Goal: Information Seeking & Learning: Learn about a topic

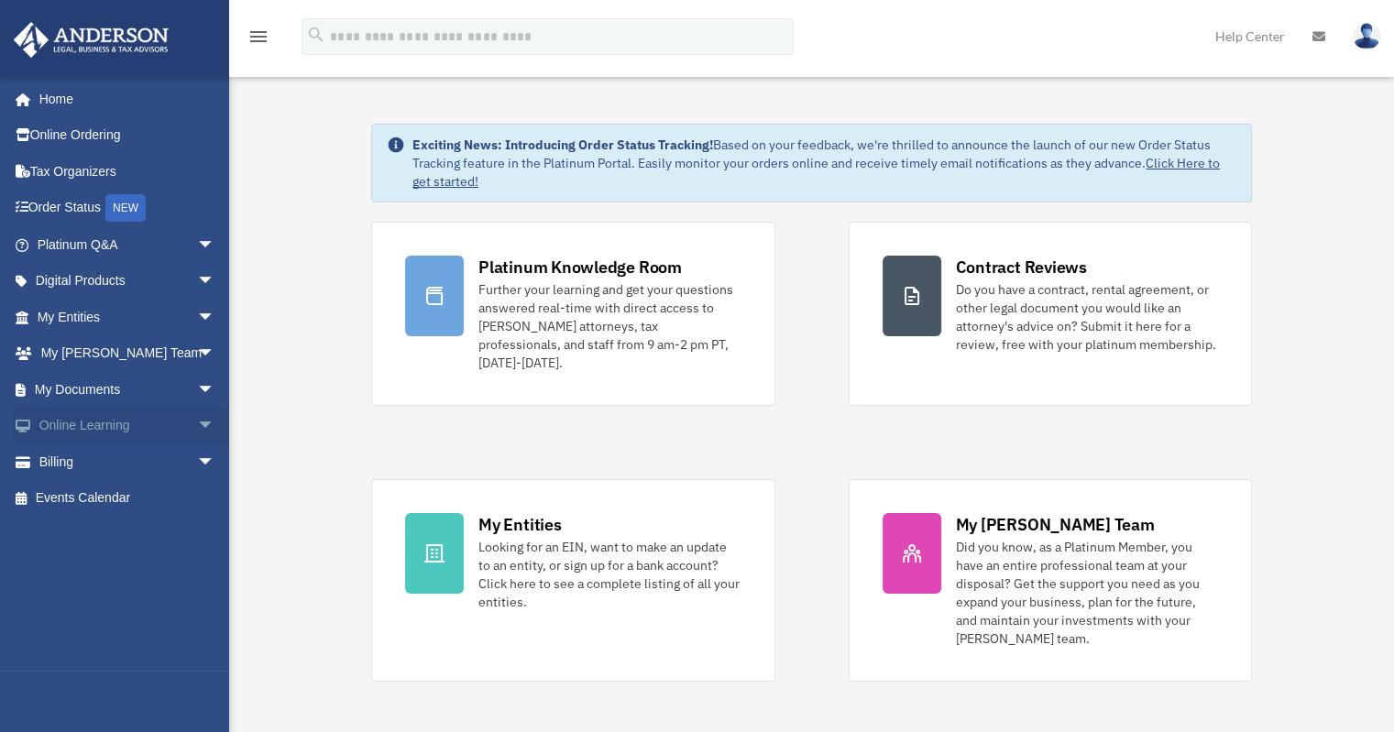
click at [197, 419] on span "arrow_drop_down" at bounding box center [215, 427] width 37 height 38
click at [62, 527] on link "Resources" at bounding box center [134, 534] width 217 height 37
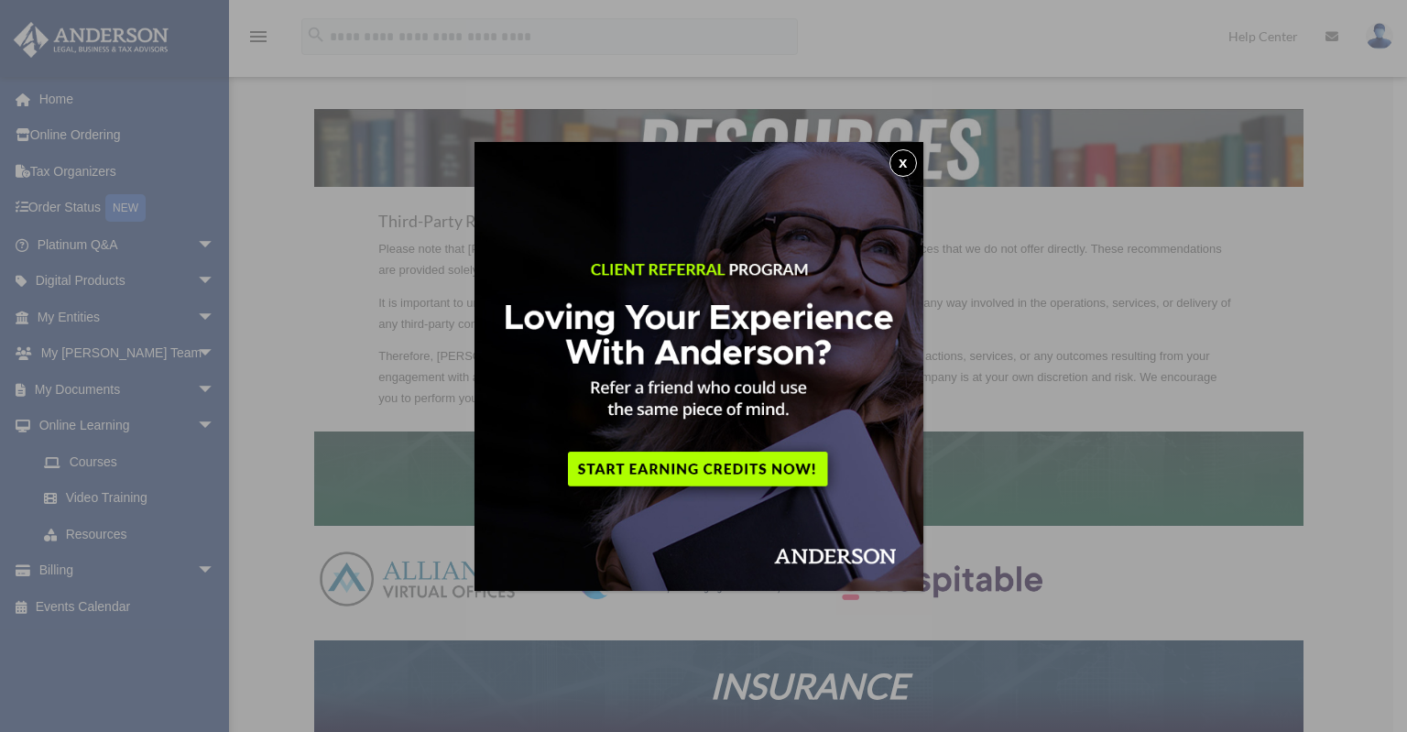
click at [912, 160] on button "x" at bounding box center [903, 162] width 27 height 27
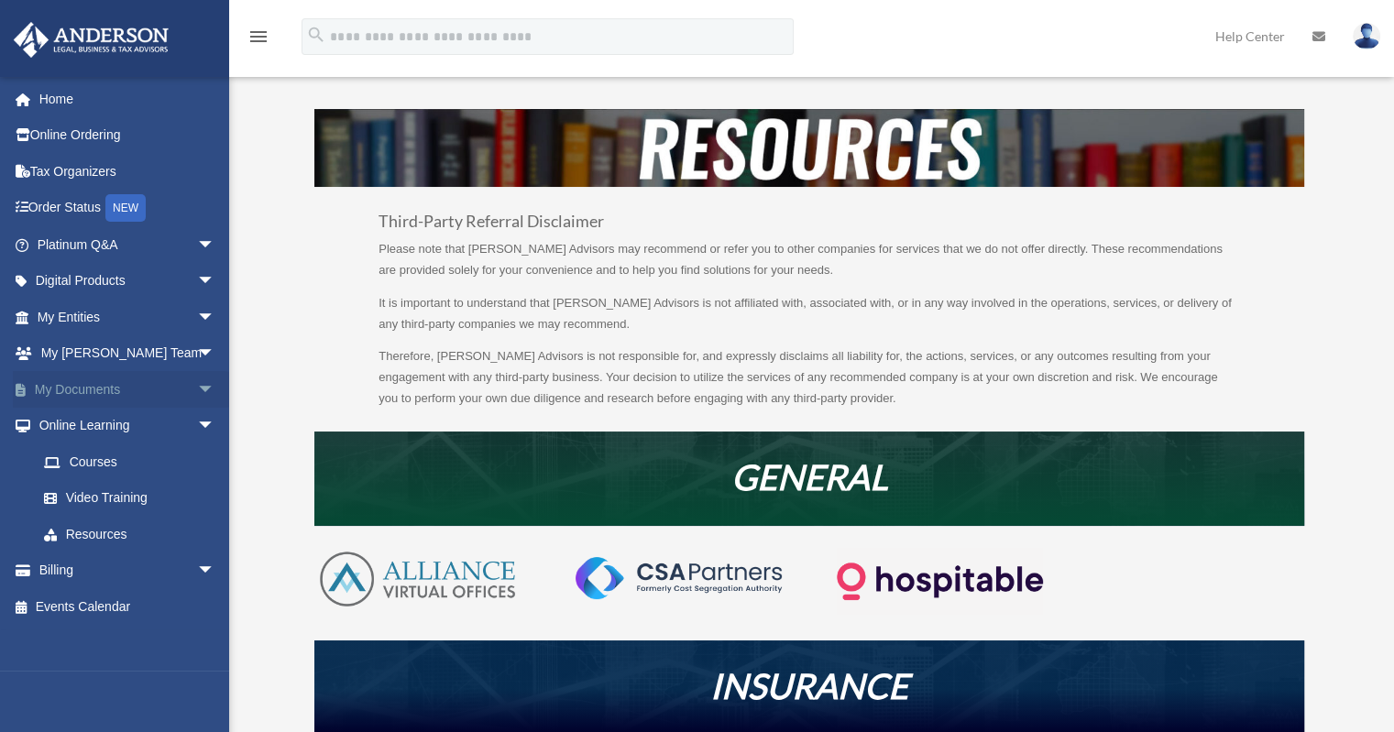
click at [197, 380] on span "arrow_drop_down" at bounding box center [215, 390] width 37 height 38
click at [55, 420] on span at bounding box center [60, 426] width 12 height 13
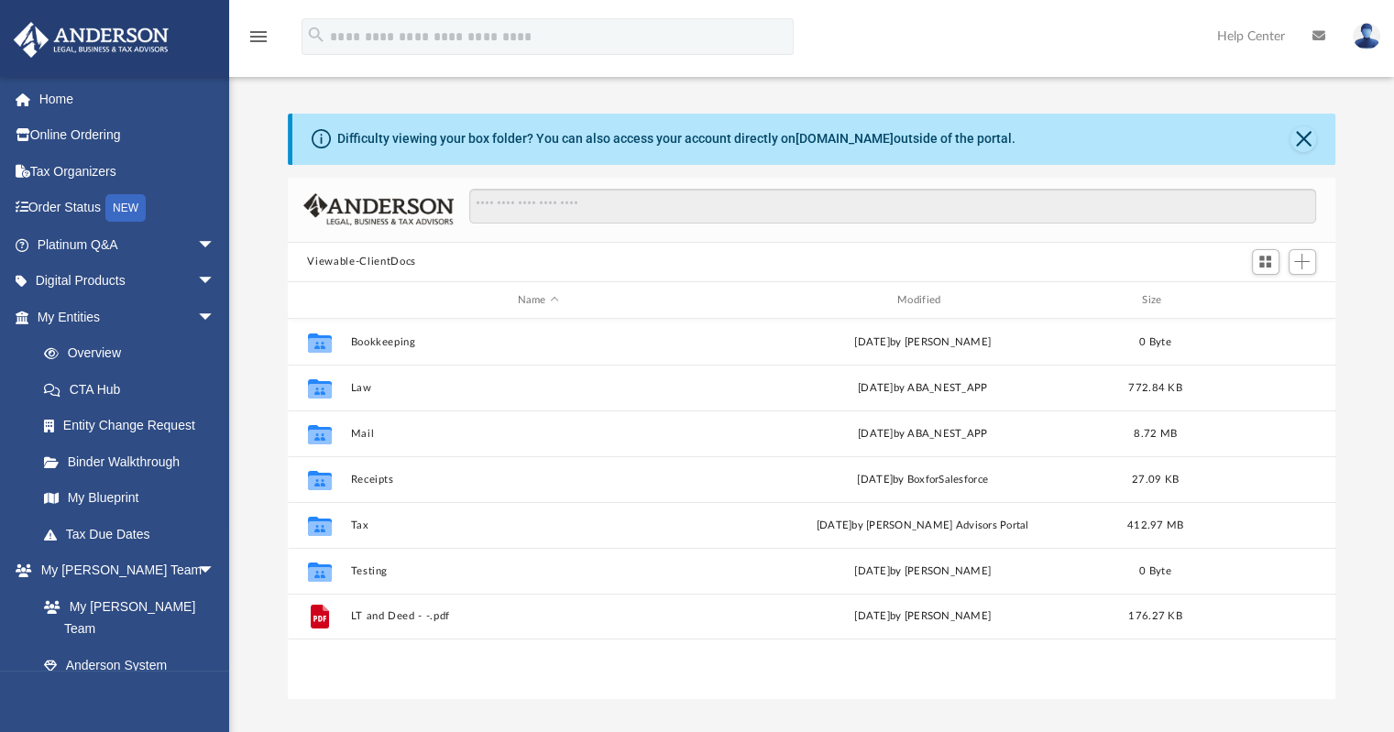
scroll to position [402, 1033]
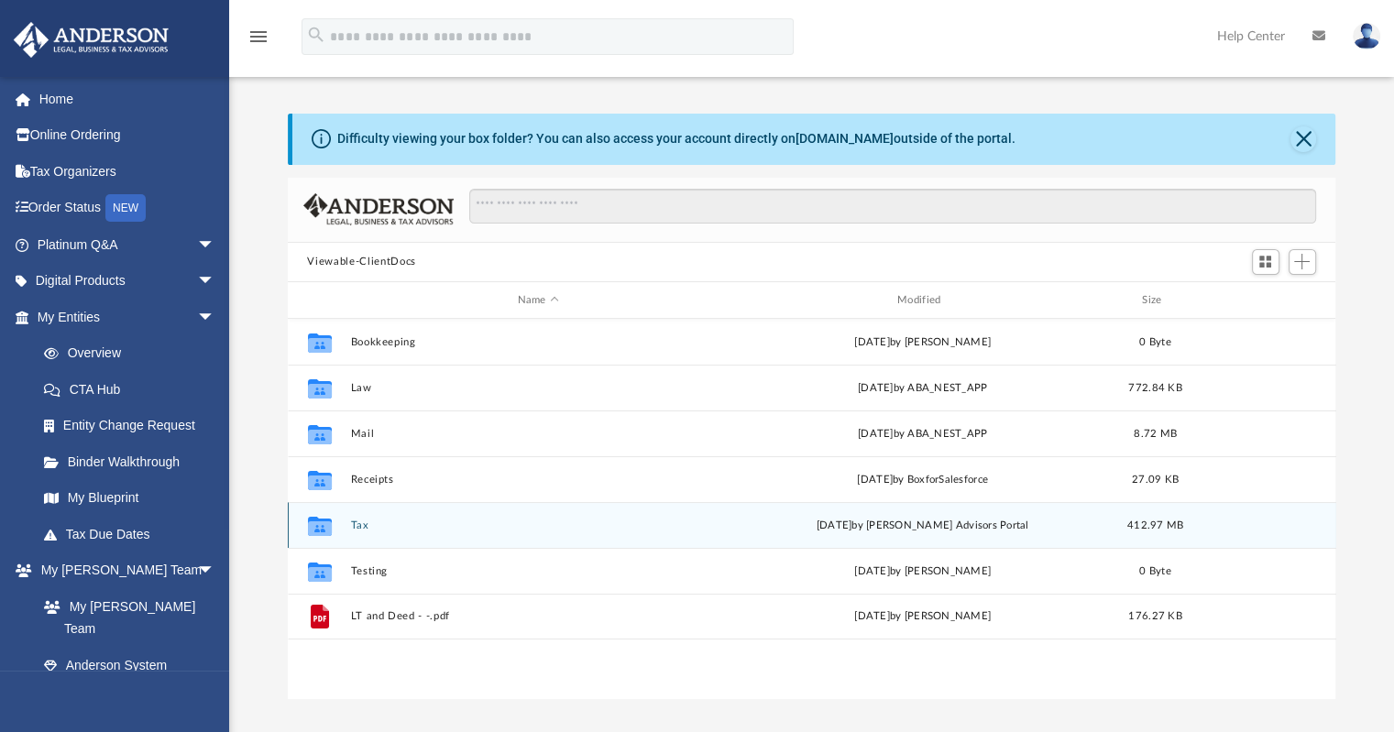
click at [355, 517] on div "Collaborated Folder Tax [DATE] by [PERSON_NAME] Advisors Portal 412.97 MB" at bounding box center [812, 525] width 1048 height 46
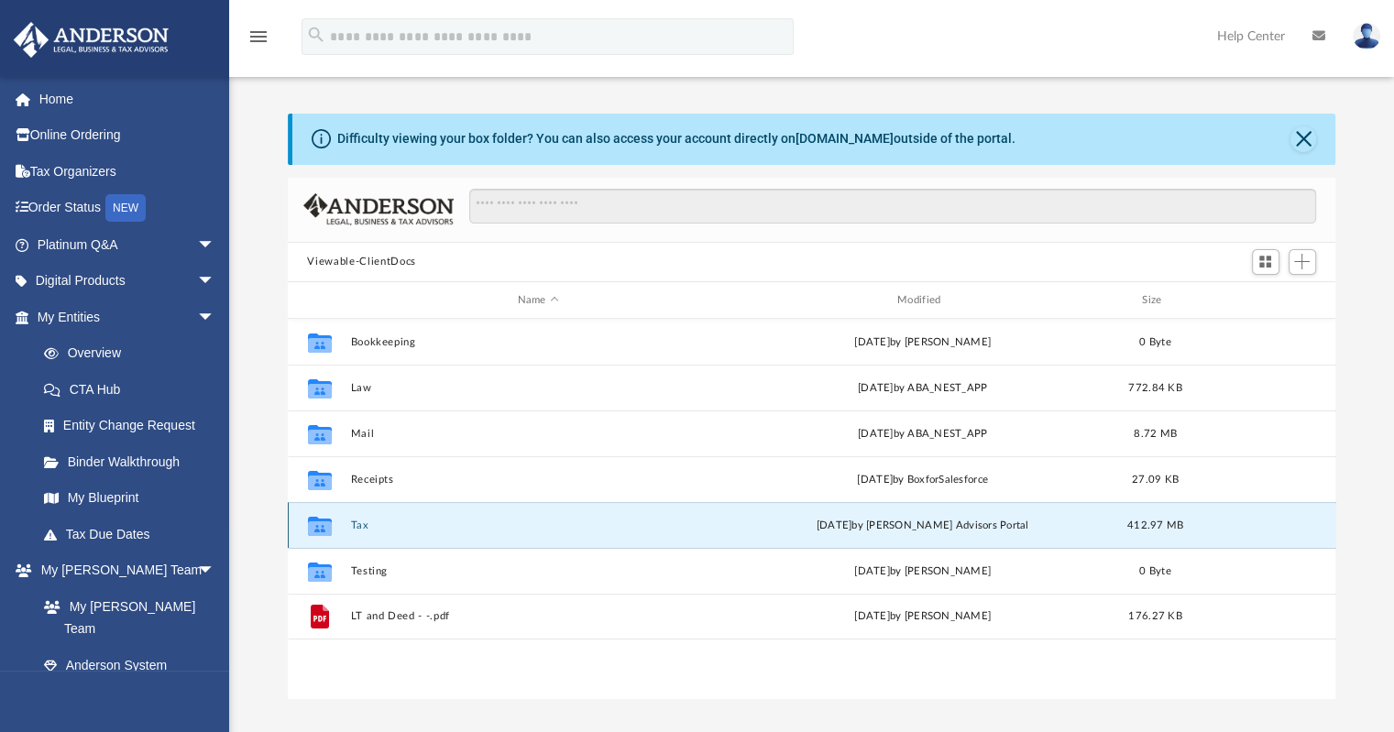
click at [355, 524] on button "Tax" at bounding box center [538, 525] width 376 height 12
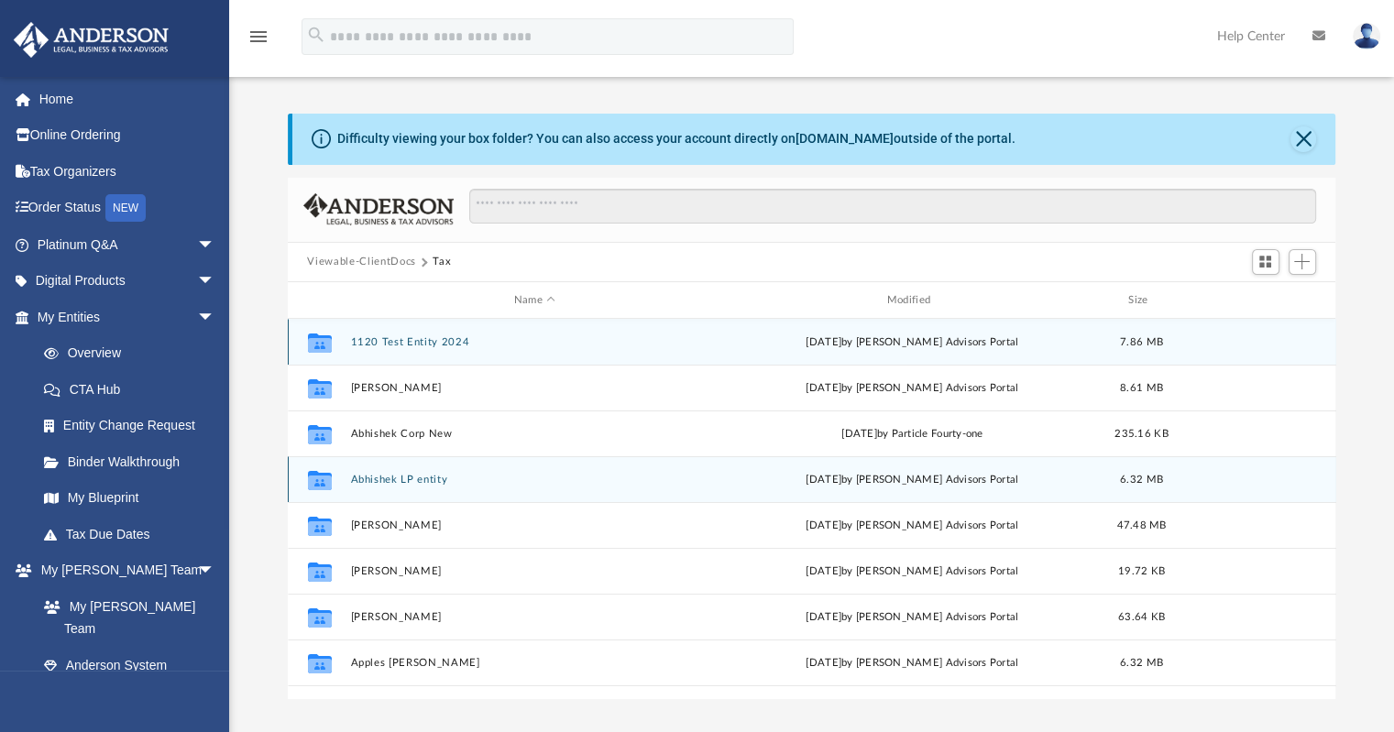
scroll to position [275, 0]
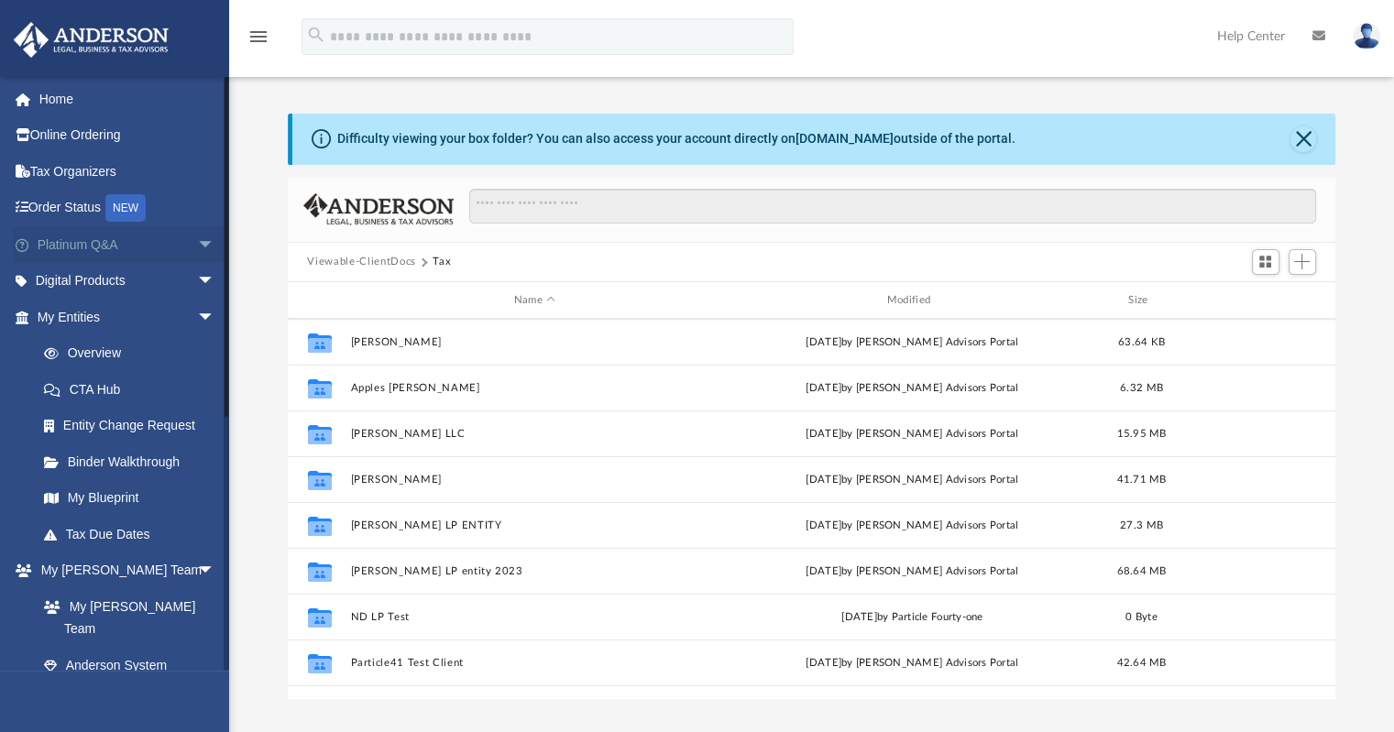
click at [197, 248] on span "arrow_drop_down" at bounding box center [215, 245] width 37 height 38
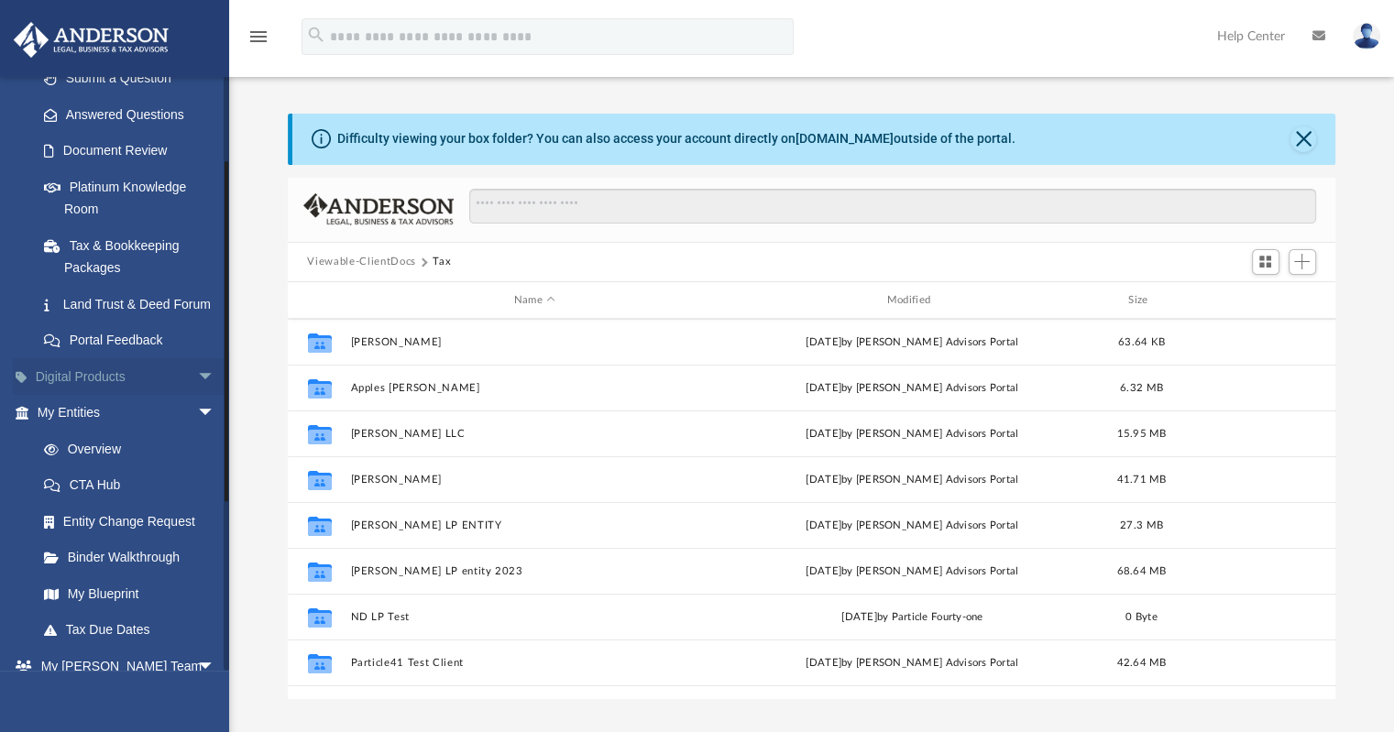
click at [197, 395] on span "arrow_drop_down" at bounding box center [215, 377] width 37 height 38
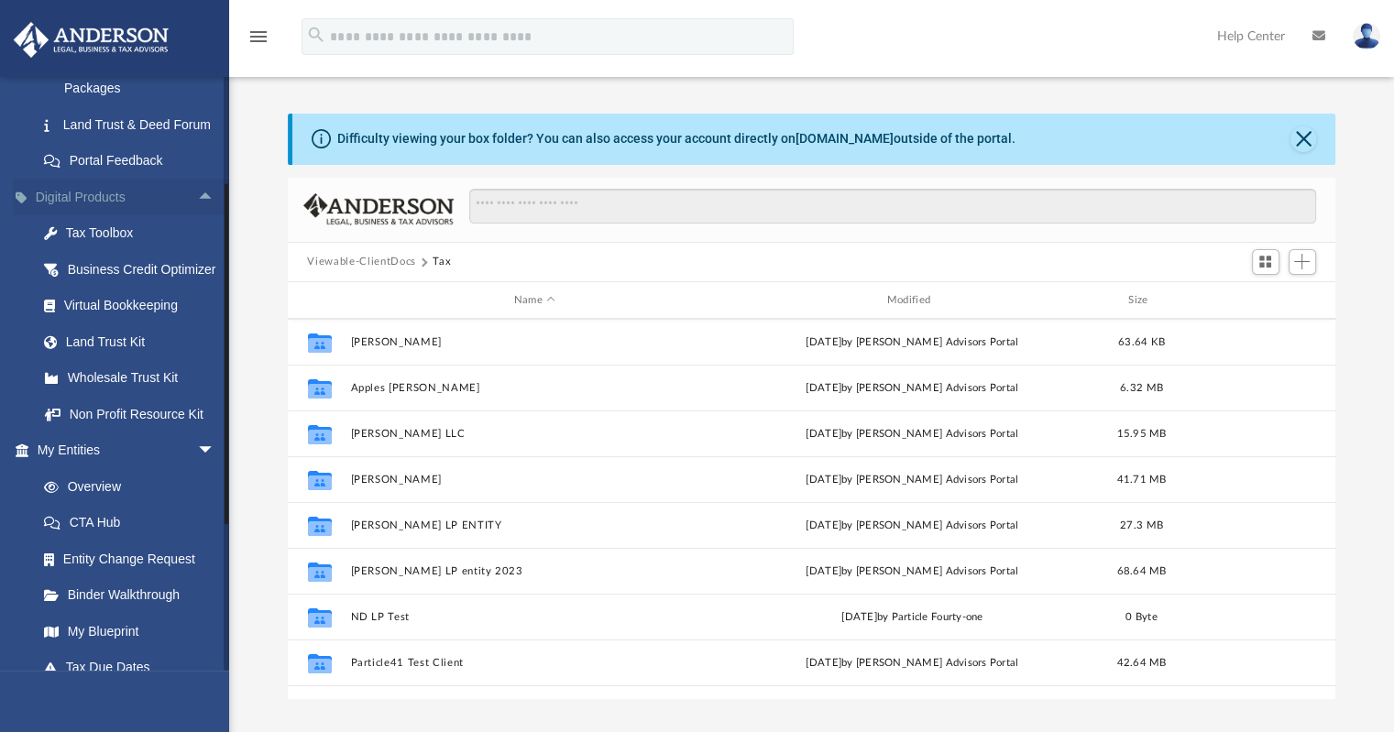
scroll to position [458, 0]
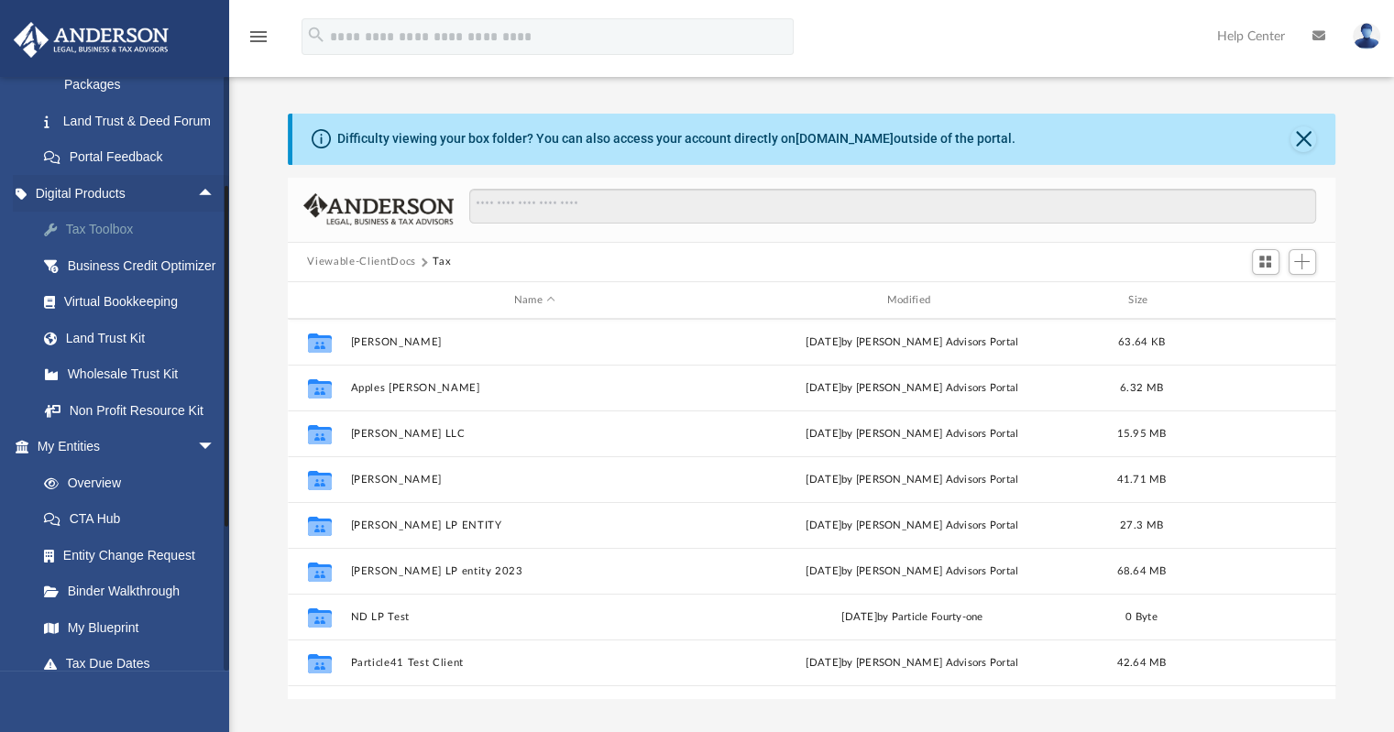
click at [102, 241] on div "Tax Toolbox" at bounding box center [142, 229] width 156 height 23
click at [111, 241] on div "Tax Toolbox" at bounding box center [142, 229] width 156 height 23
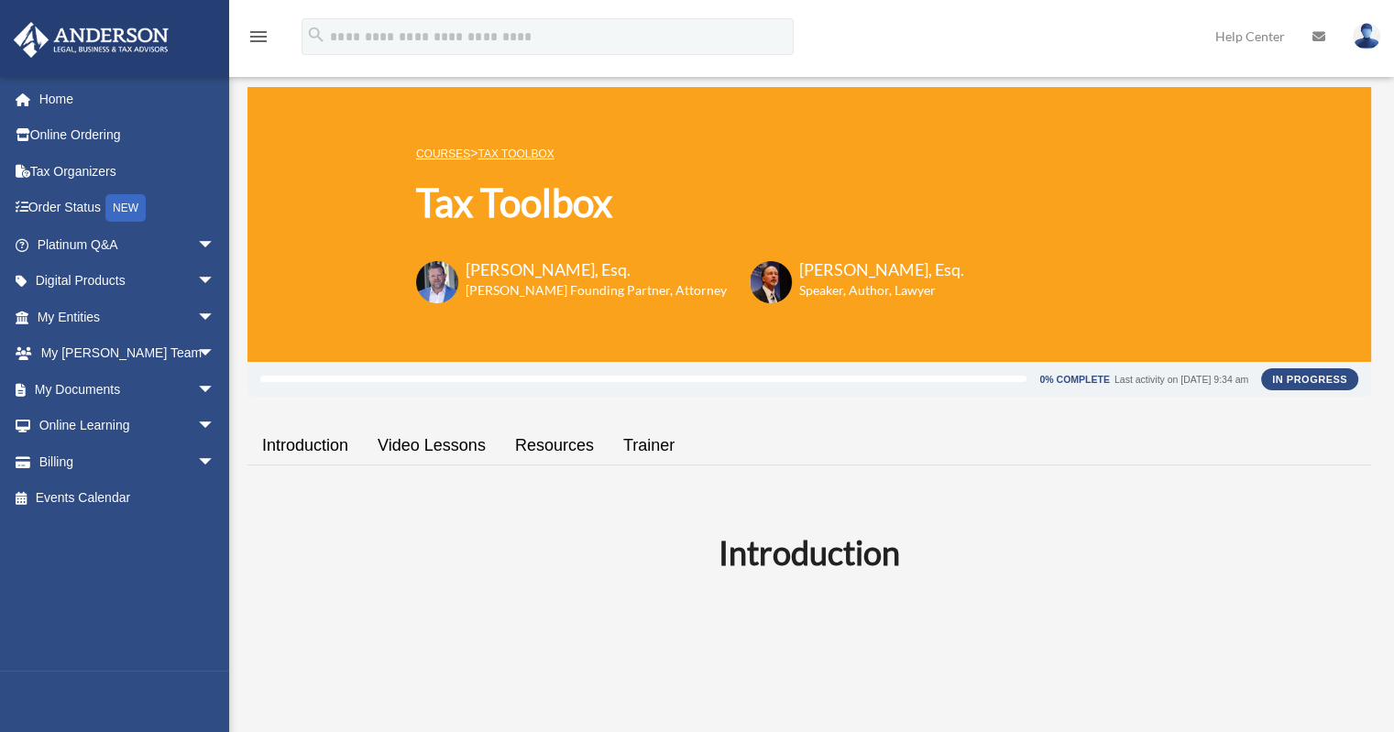
click at [671, 424] on link "Trainer" at bounding box center [648, 446] width 81 height 52
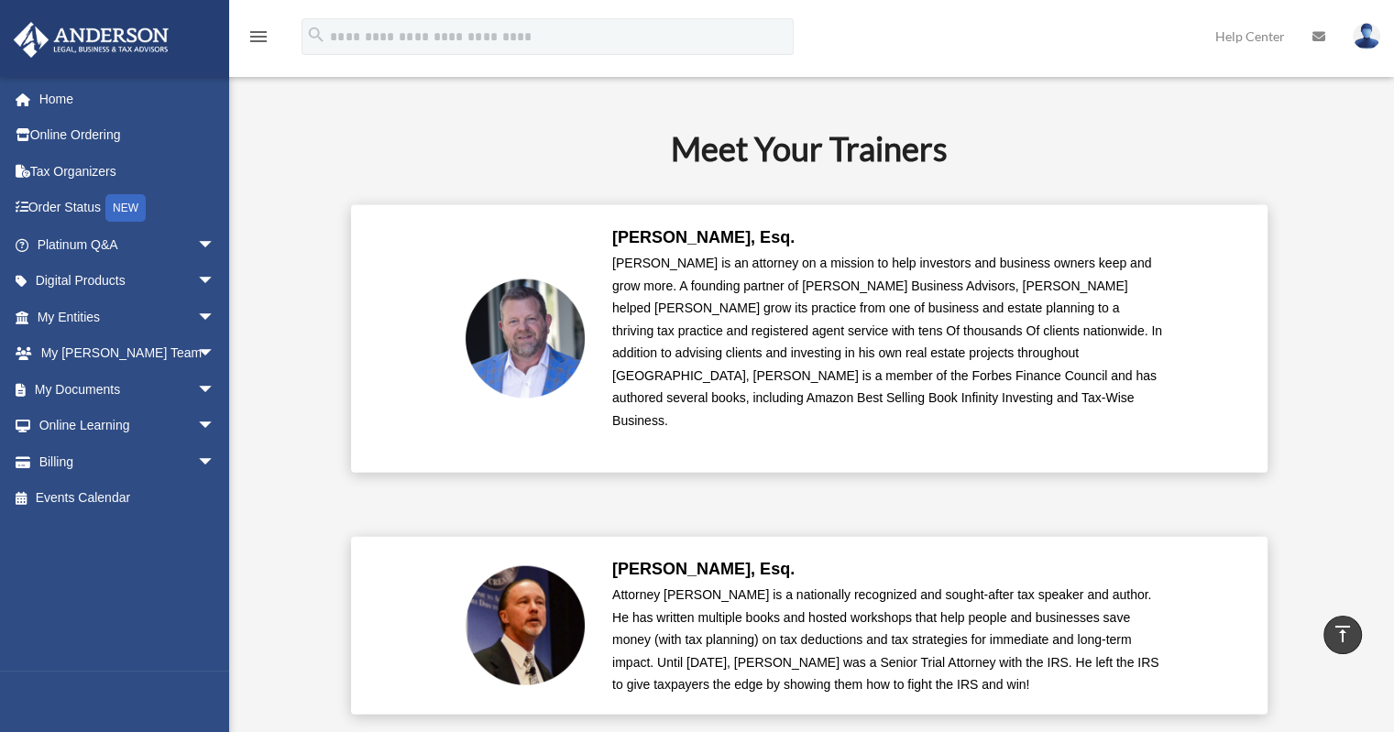
scroll to position [3859, 0]
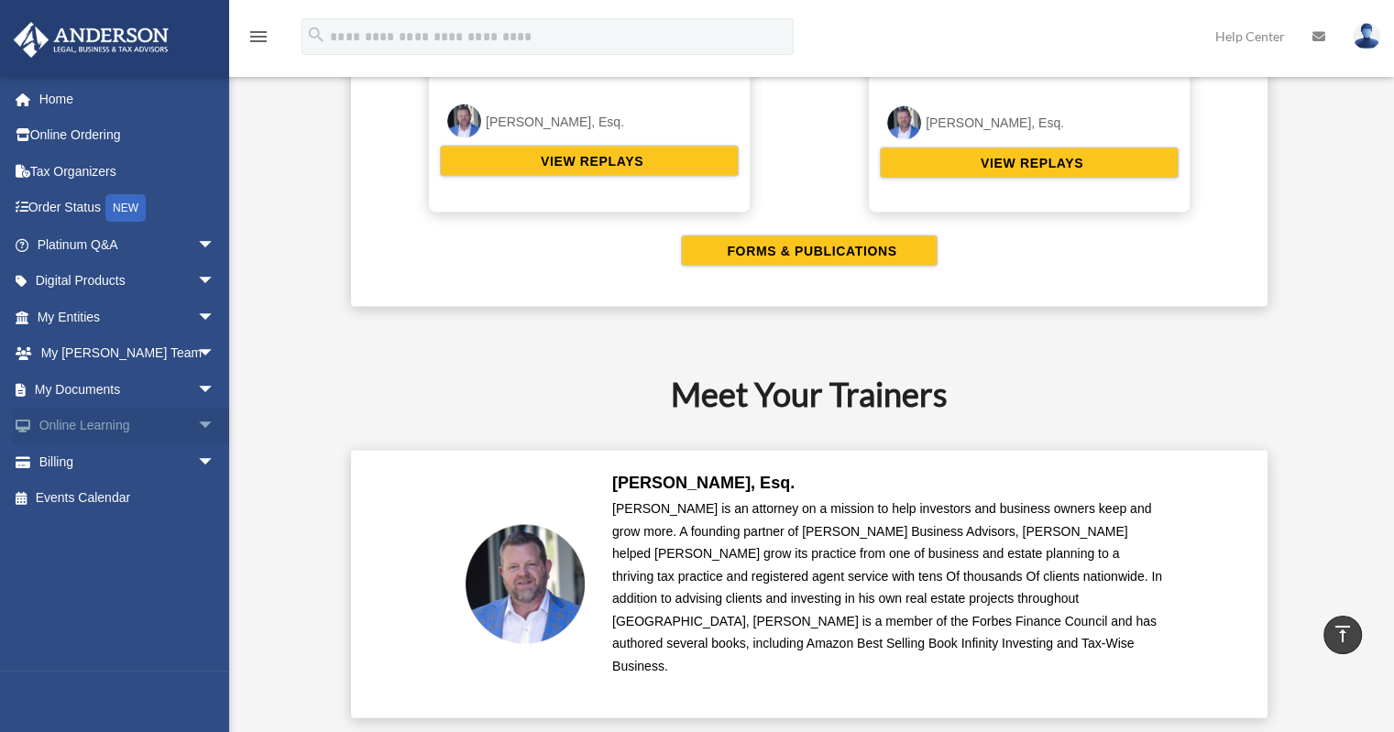
click at [197, 432] on span "arrow_drop_down" at bounding box center [215, 427] width 37 height 38
click at [106, 466] on link "Courses" at bounding box center [134, 461] width 217 height 37
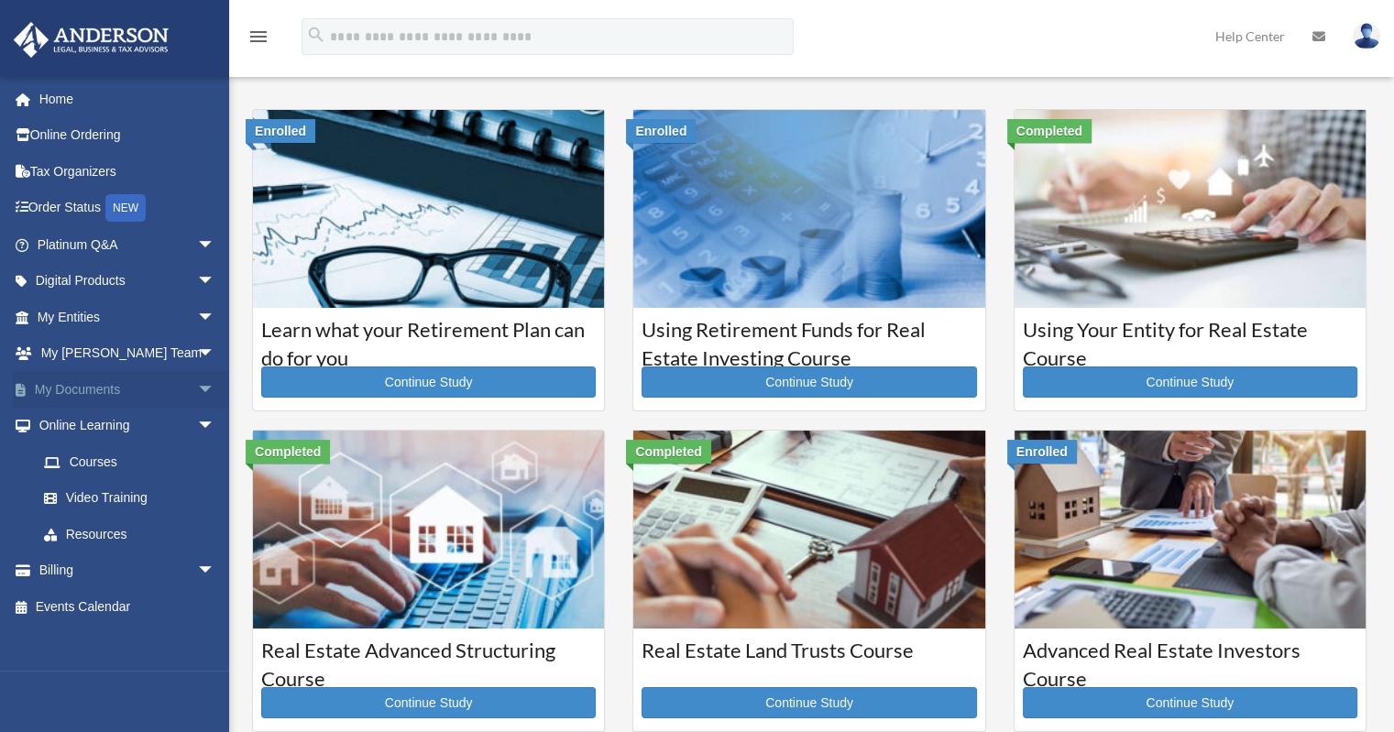
click at [197, 392] on span "arrow_drop_down" at bounding box center [215, 390] width 37 height 38
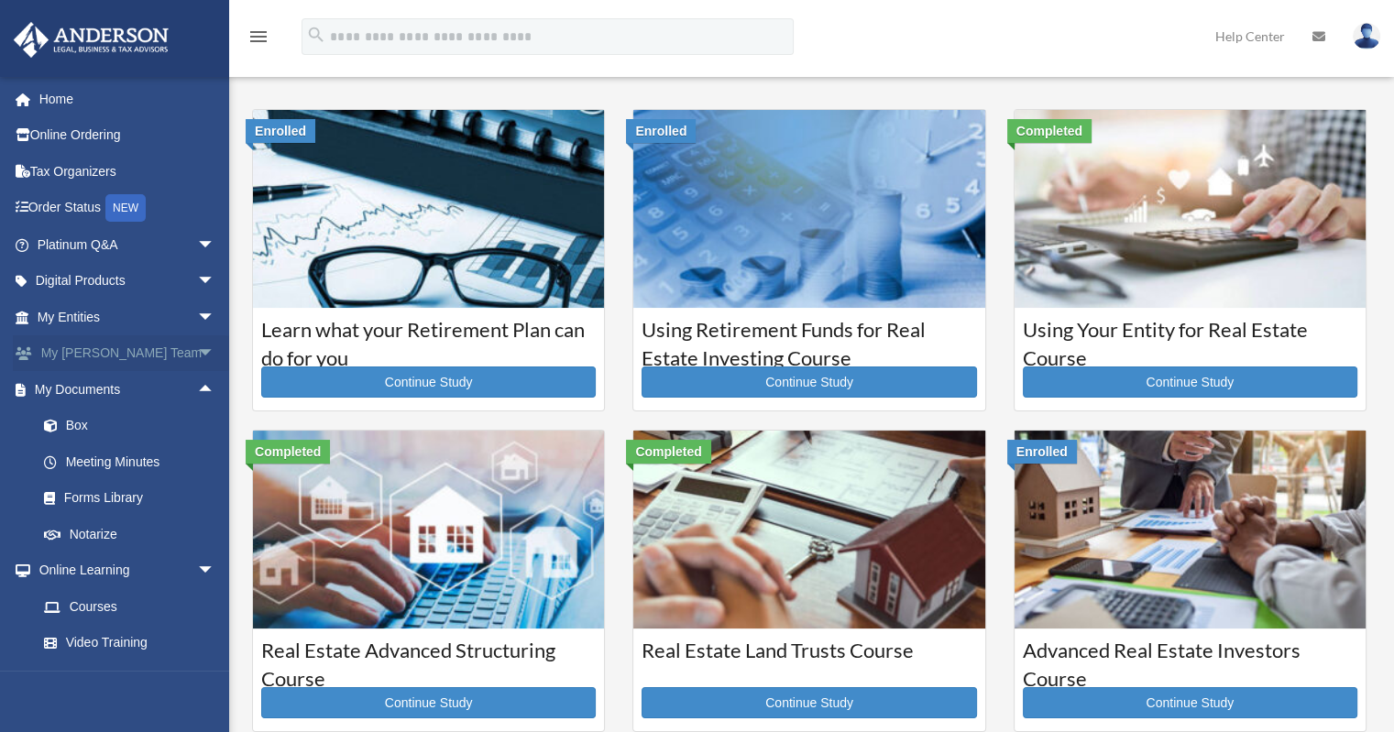
click at [162, 349] on link "My [PERSON_NAME] Team arrow_drop_down" at bounding box center [128, 353] width 230 height 37
click at [197, 353] on span "arrow_drop_down" at bounding box center [215, 354] width 37 height 38
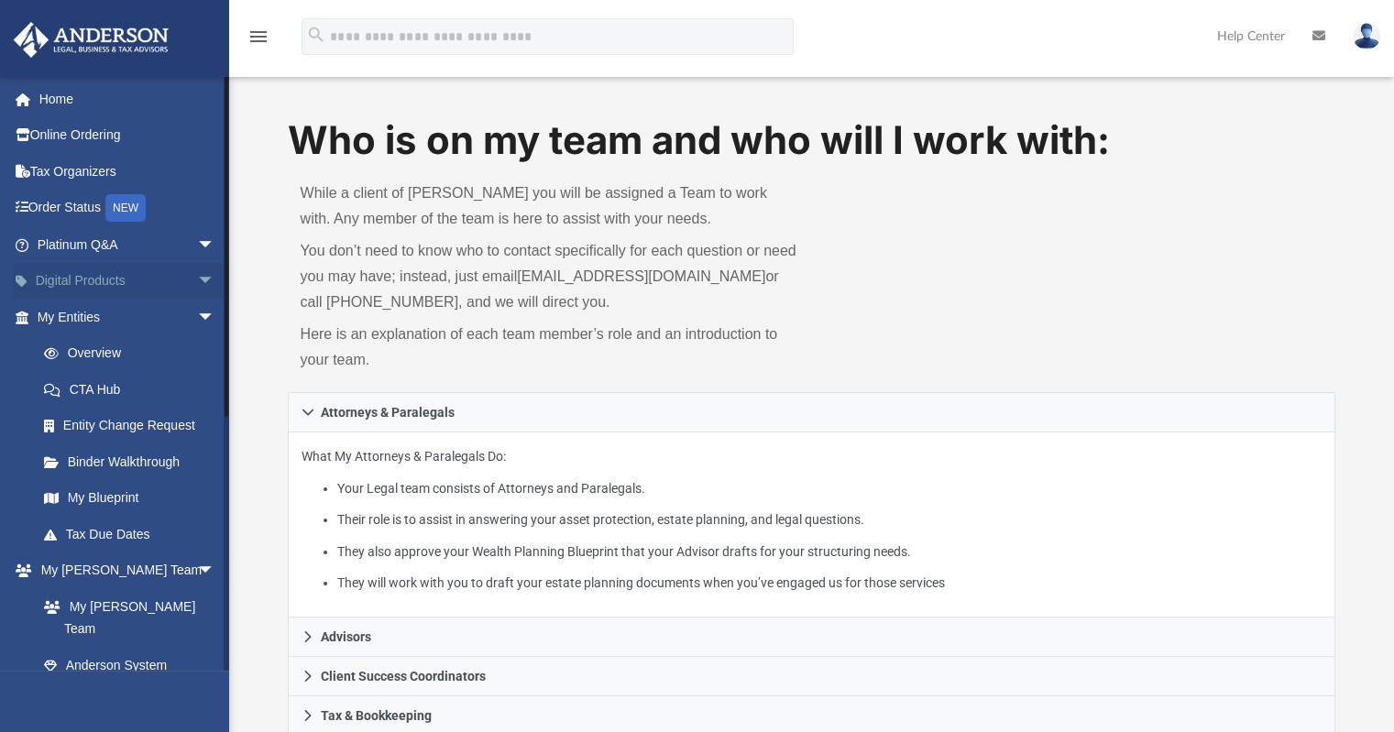
click at [197, 284] on span "arrow_drop_down" at bounding box center [215, 282] width 37 height 38
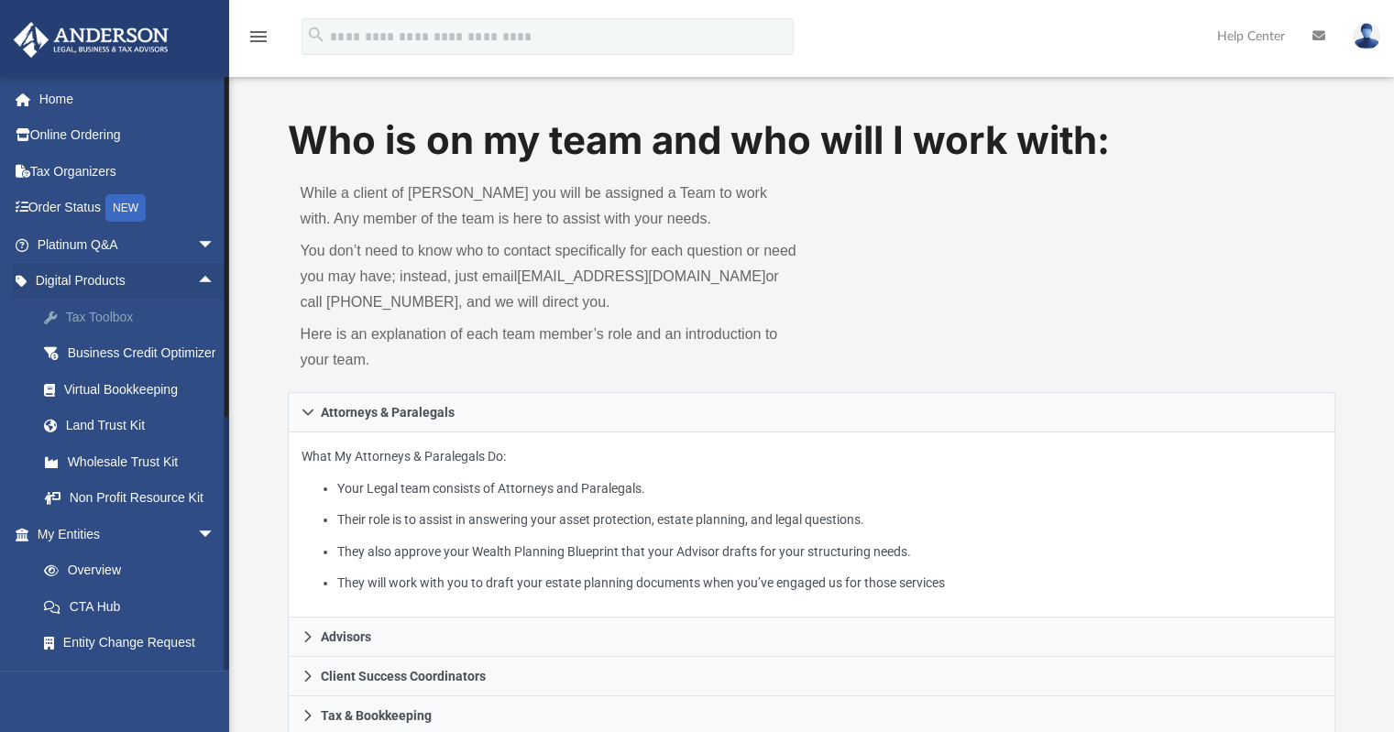
click at [113, 318] on div "Tax Toolbox" at bounding box center [142, 317] width 156 height 23
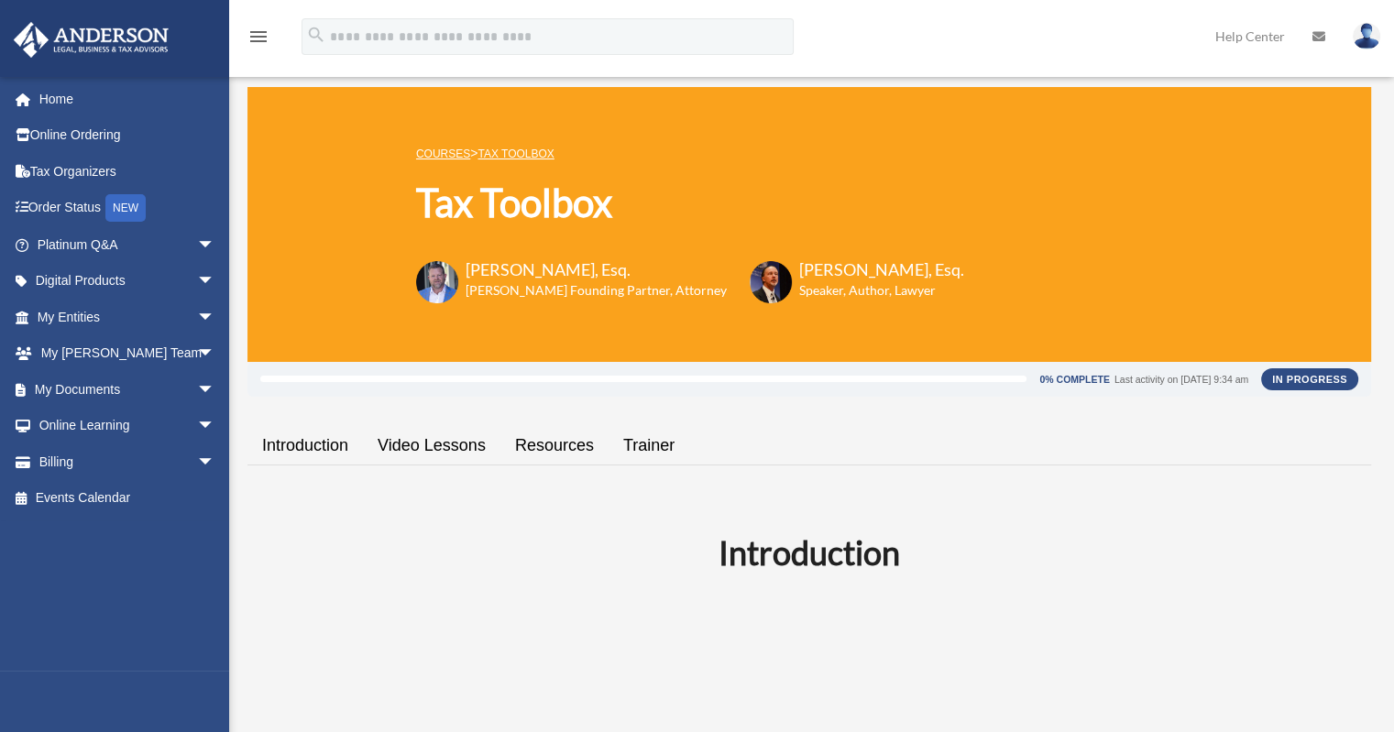
click at [421, 448] on link "Video Lessons" at bounding box center [431, 446] width 137 height 52
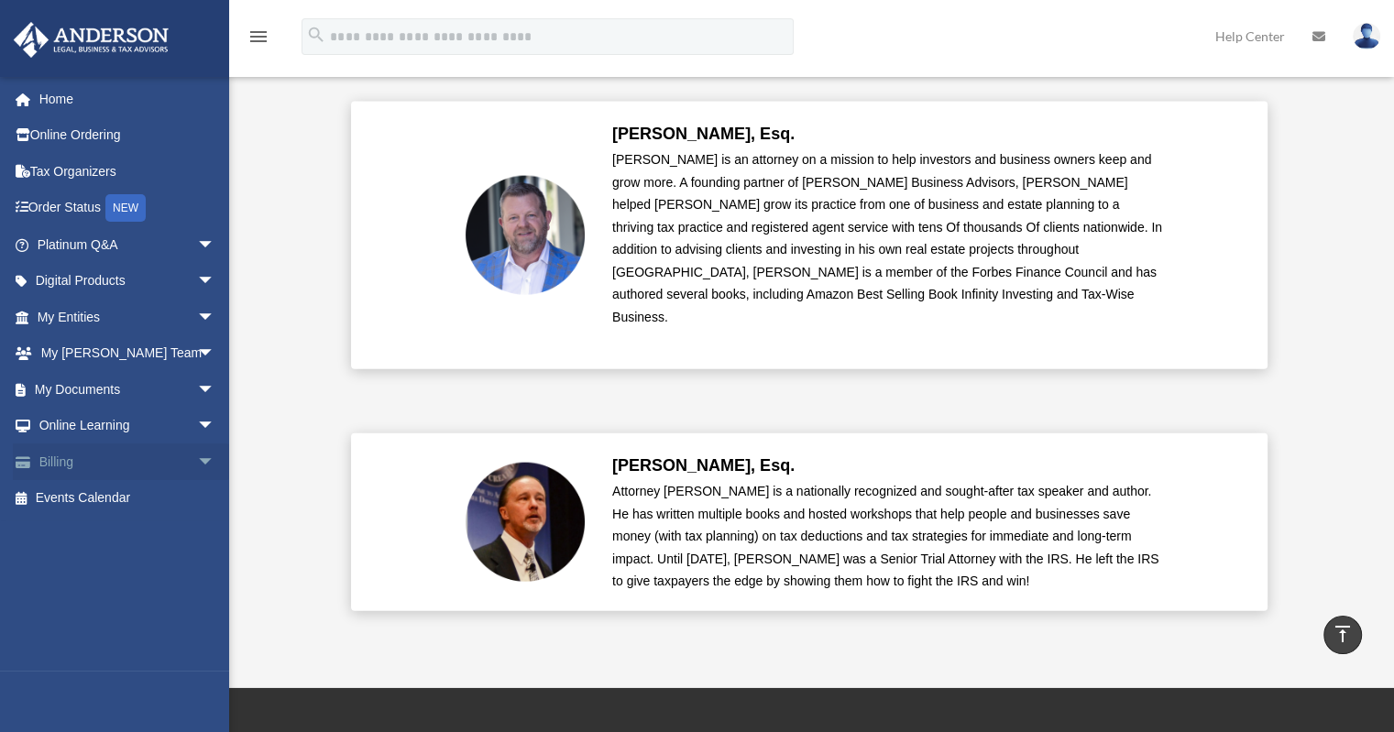
scroll to position [4205, 0]
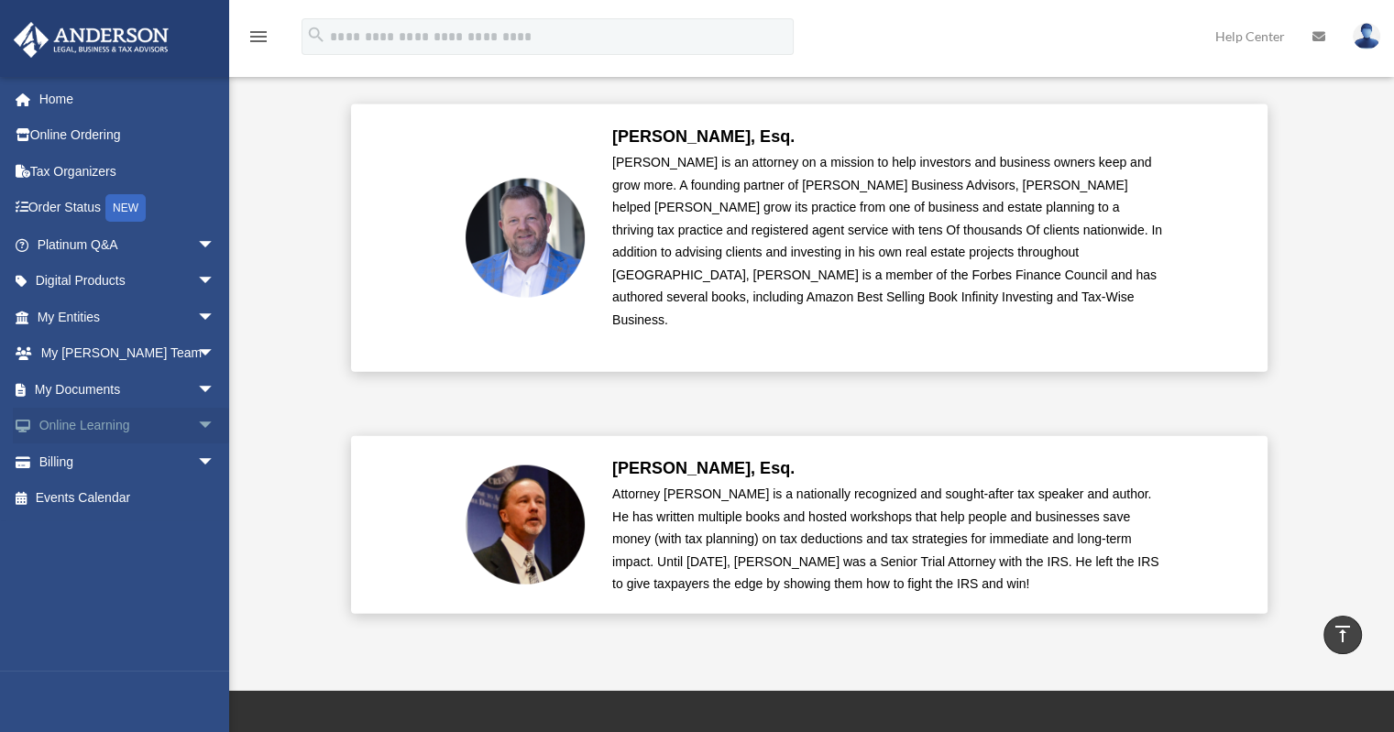
click at [197, 428] on span "arrow_drop_down" at bounding box center [215, 427] width 37 height 38
click at [95, 502] on link "Video Training" at bounding box center [134, 498] width 217 height 37
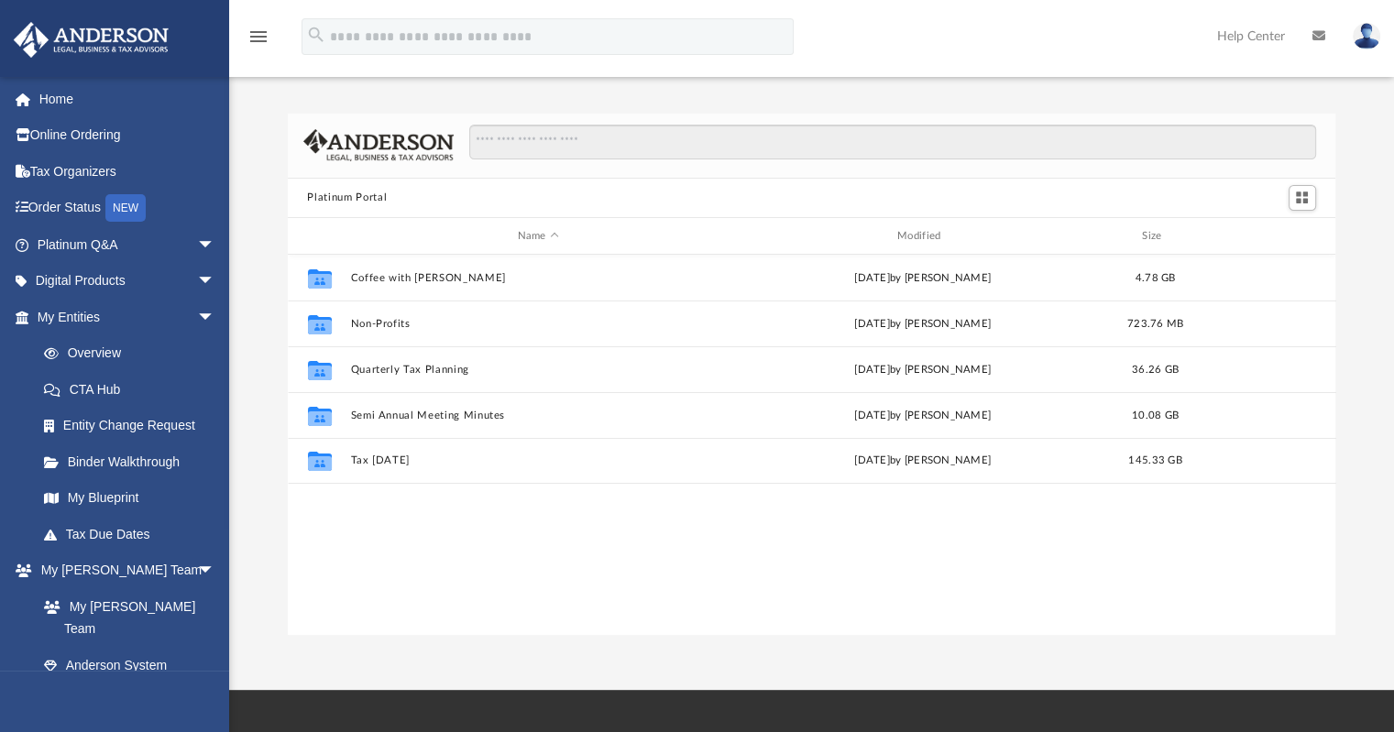
scroll to position [402, 1033]
click at [197, 306] on span "arrow_drop_down" at bounding box center [215, 318] width 37 height 38
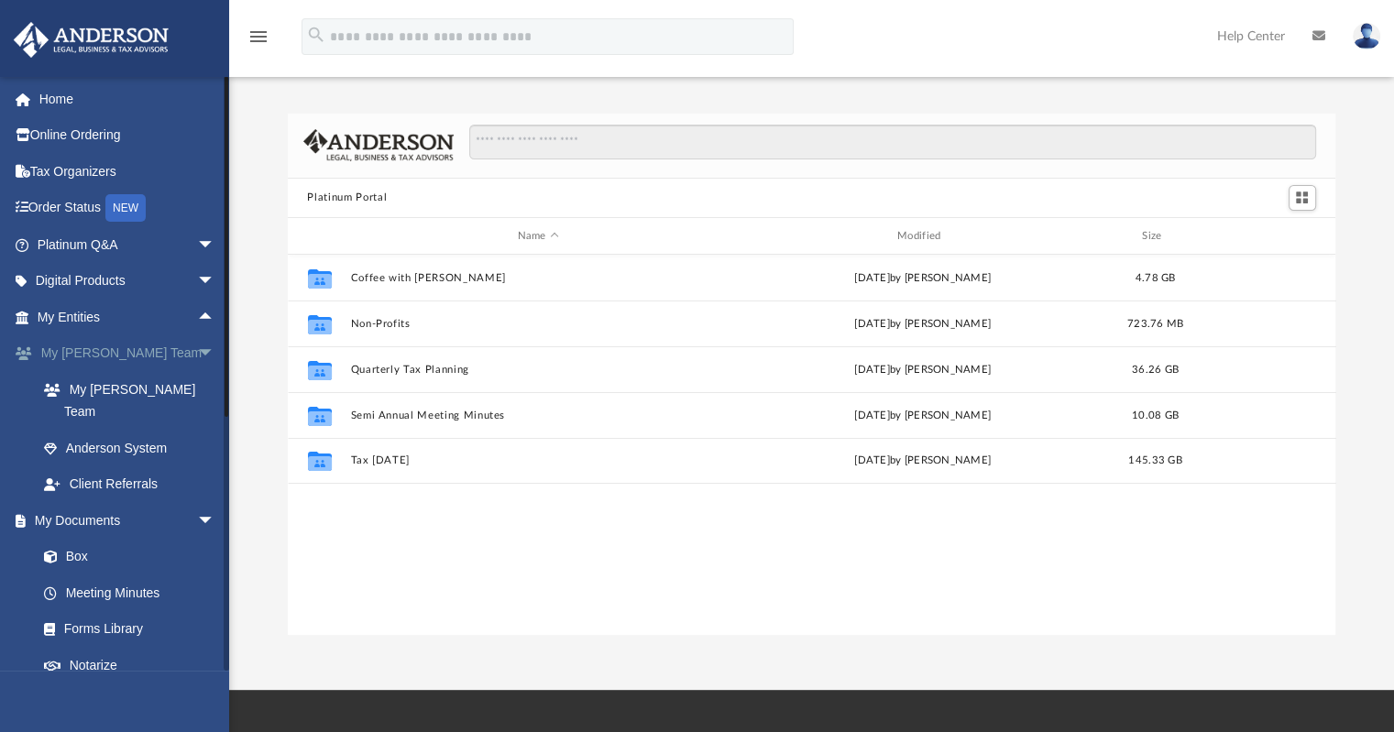
click at [207, 345] on span "arrow_drop_down" at bounding box center [215, 354] width 37 height 38
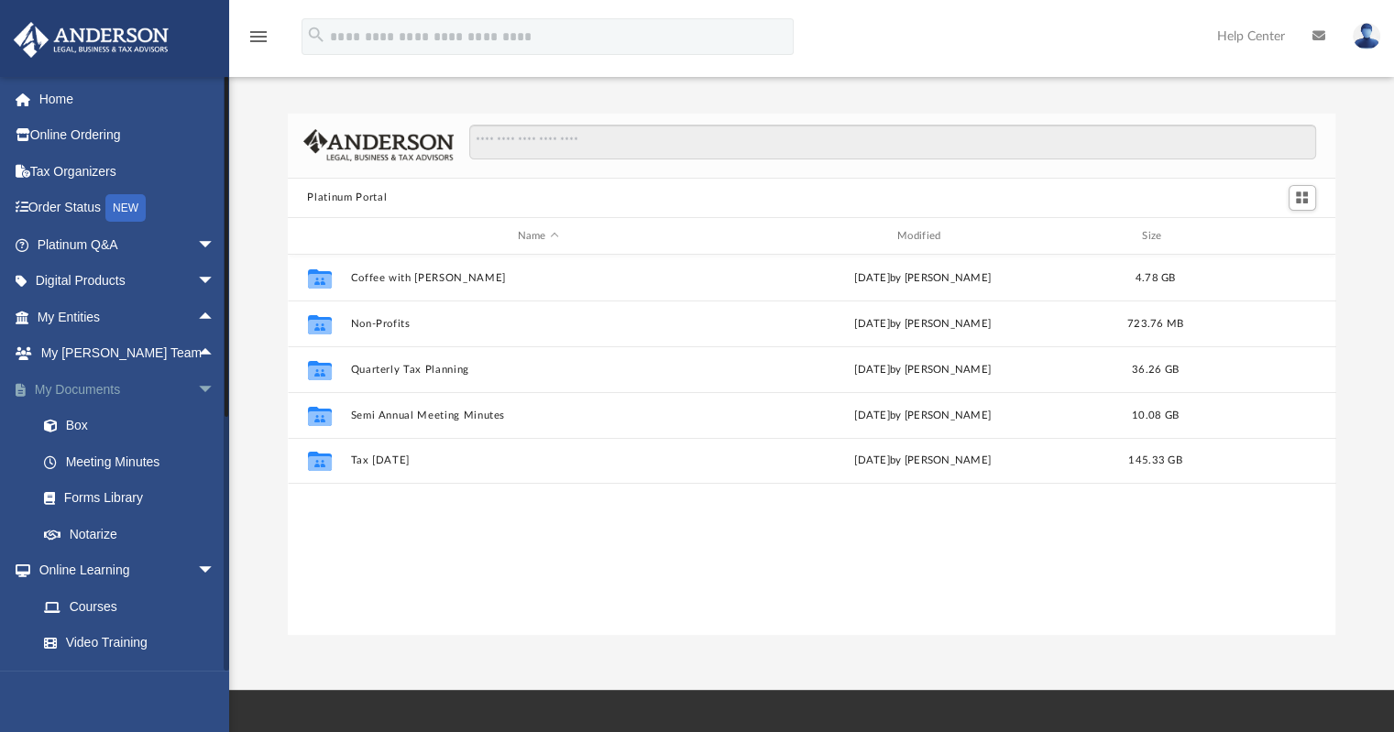
click at [198, 389] on span "arrow_drop_down" at bounding box center [215, 390] width 37 height 38
click at [98, 501] on link "Video Training" at bounding box center [134, 498] width 217 height 37
click at [197, 421] on span "arrow_drop_down" at bounding box center [215, 427] width 37 height 38
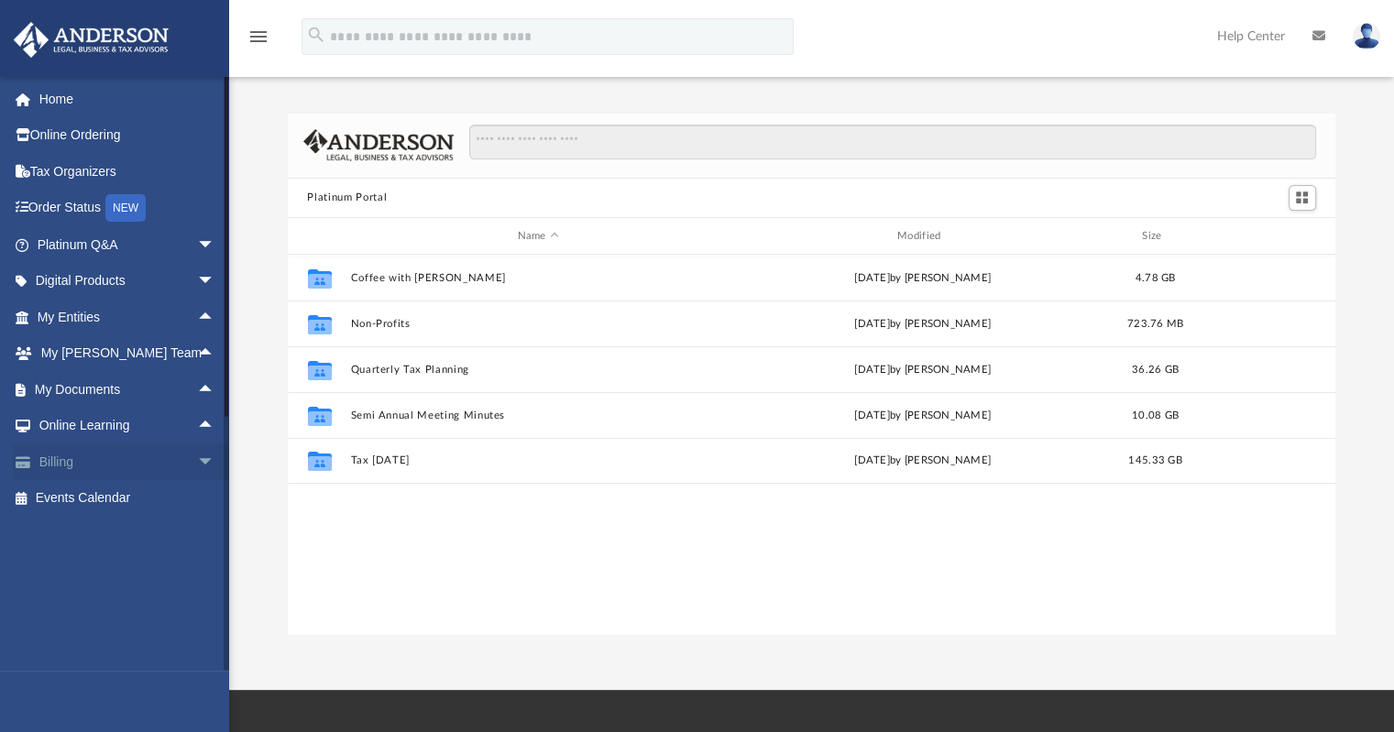
click at [197, 456] on span "arrow_drop_down" at bounding box center [215, 462] width 37 height 38
click at [197, 456] on span "arrow_drop_up" at bounding box center [215, 462] width 37 height 38
click at [205, 421] on span "arrow_drop_up" at bounding box center [215, 427] width 37 height 38
click at [199, 421] on span "arrow_drop_down" at bounding box center [215, 427] width 37 height 38
click at [72, 130] on link "Online Ordering" at bounding box center [128, 135] width 230 height 37
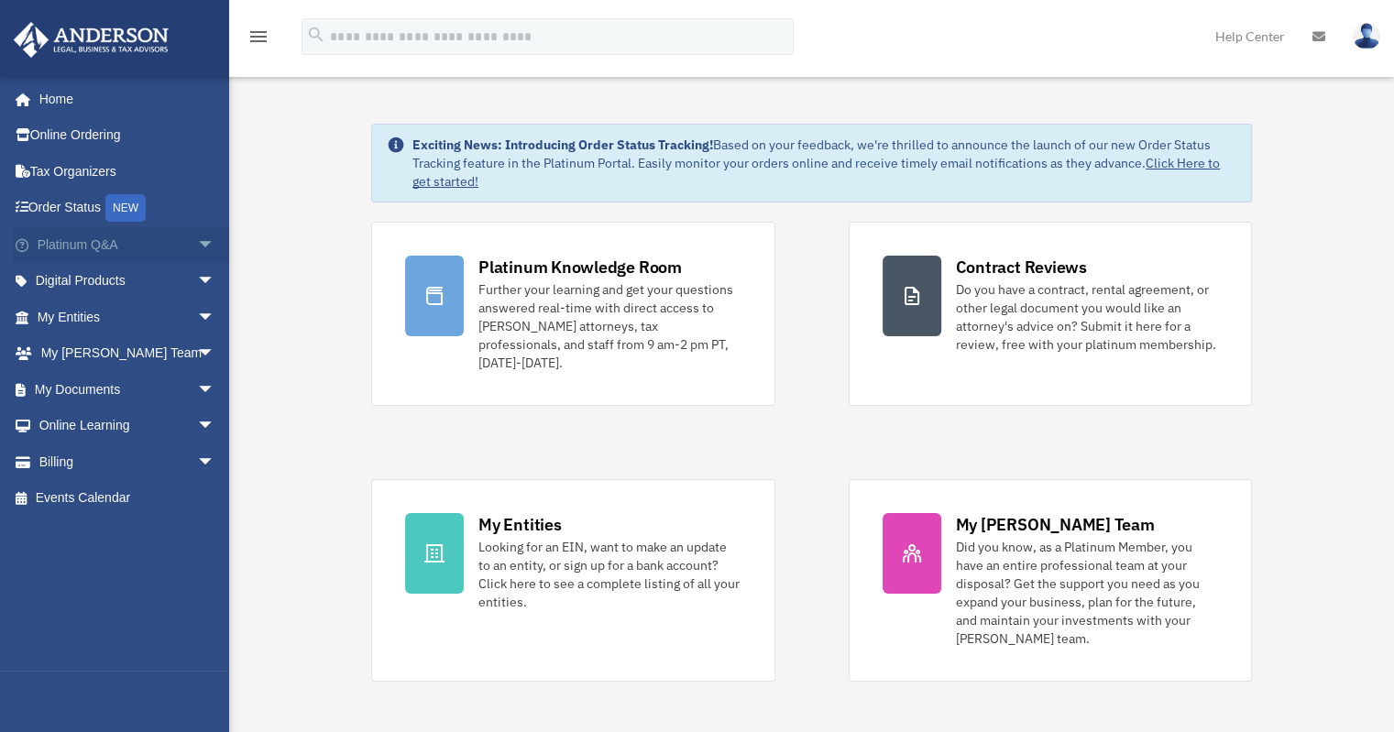
click at [197, 245] on span "arrow_drop_down" at bounding box center [215, 245] width 37 height 38
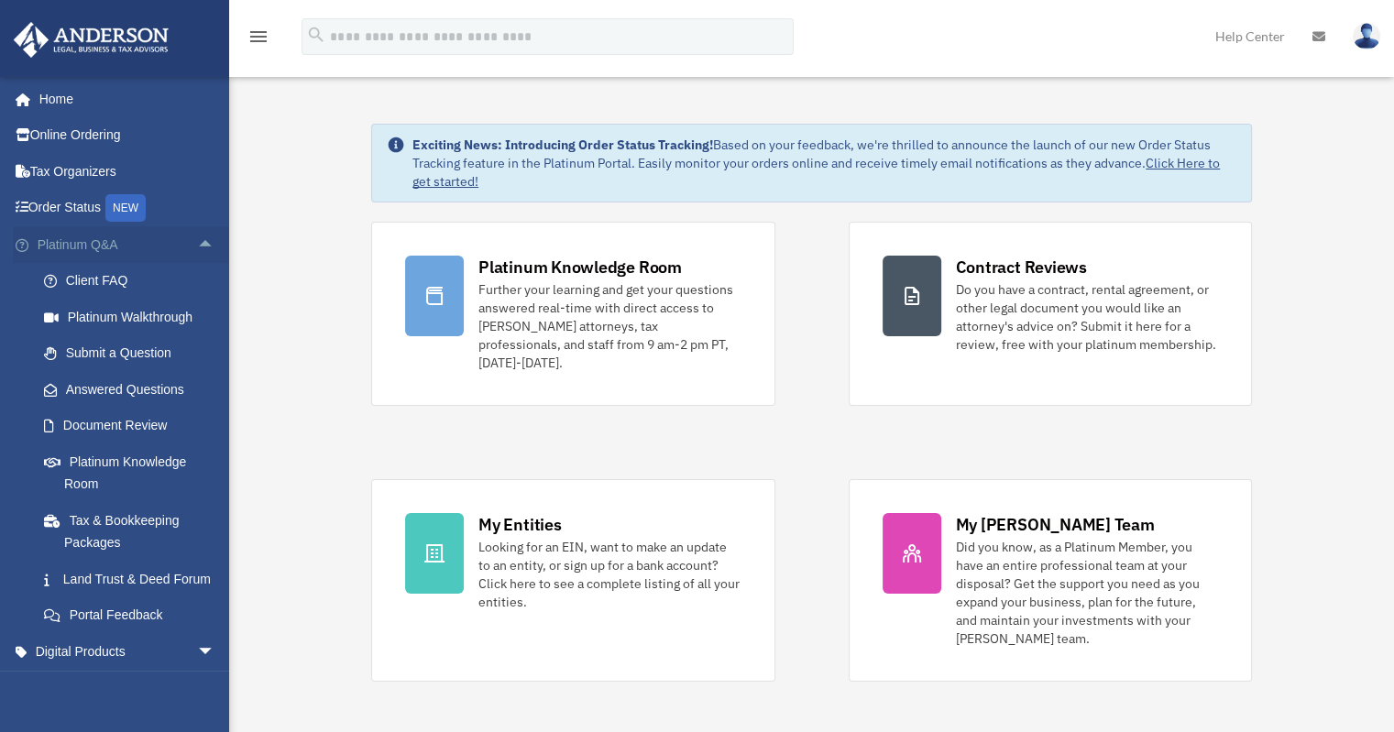
click at [197, 244] on span "arrow_drop_up" at bounding box center [215, 245] width 37 height 38
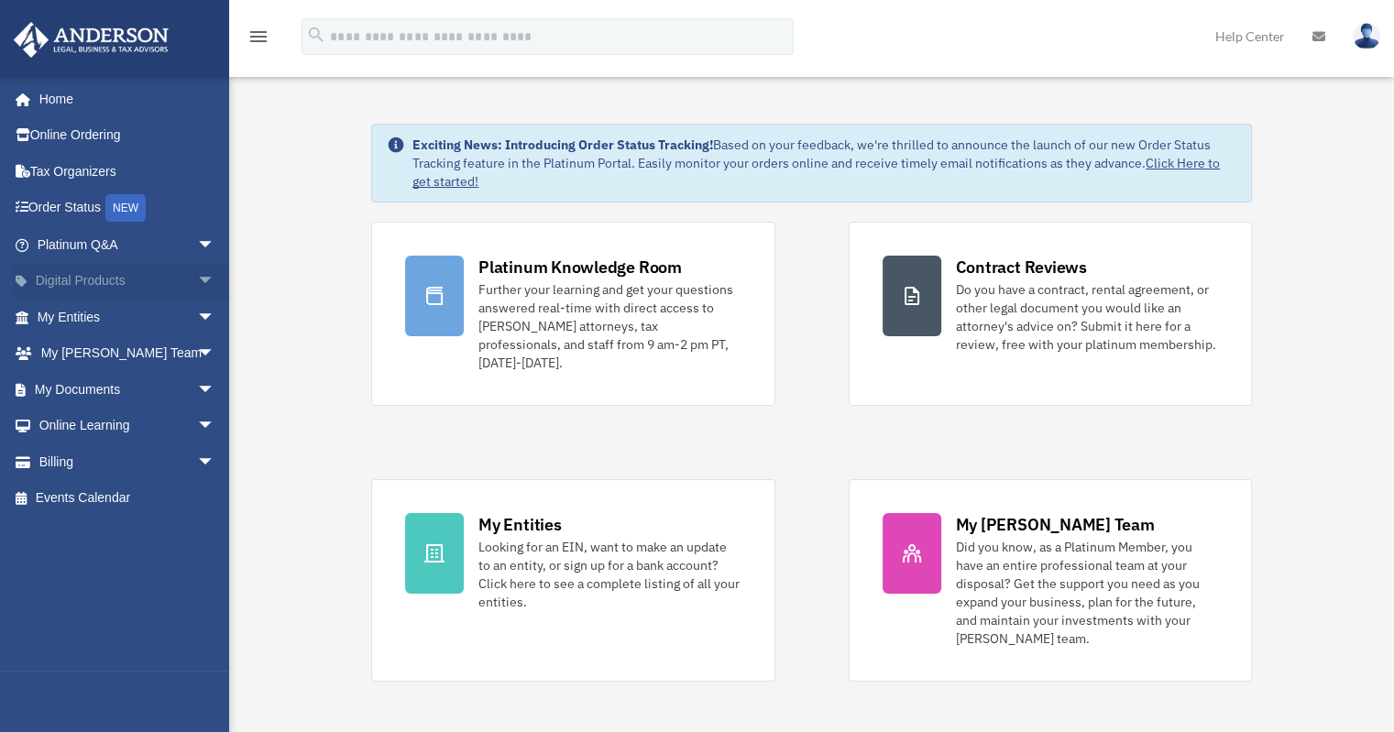
click at [197, 278] on span "arrow_drop_down" at bounding box center [215, 282] width 37 height 38
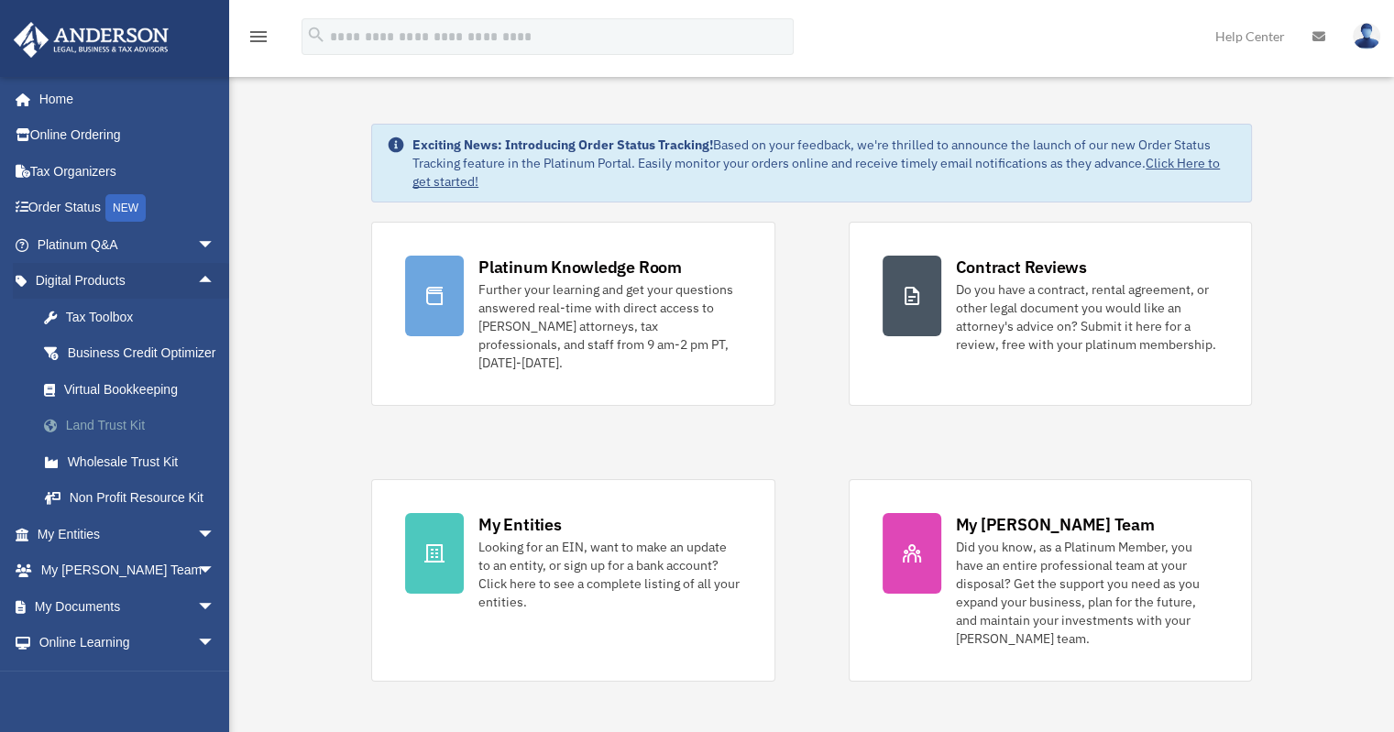
scroll to position [89, 0]
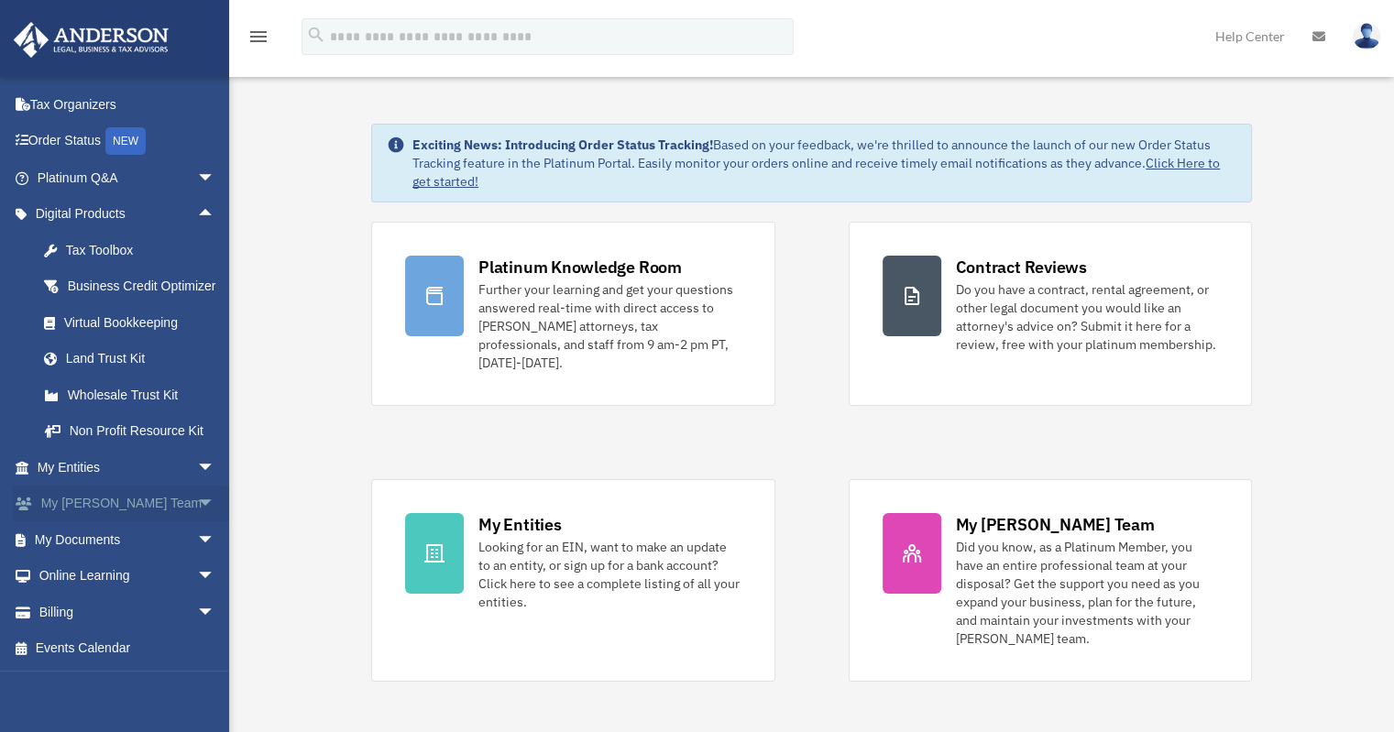
click at [197, 507] on span "arrow_drop_down" at bounding box center [215, 505] width 37 height 38
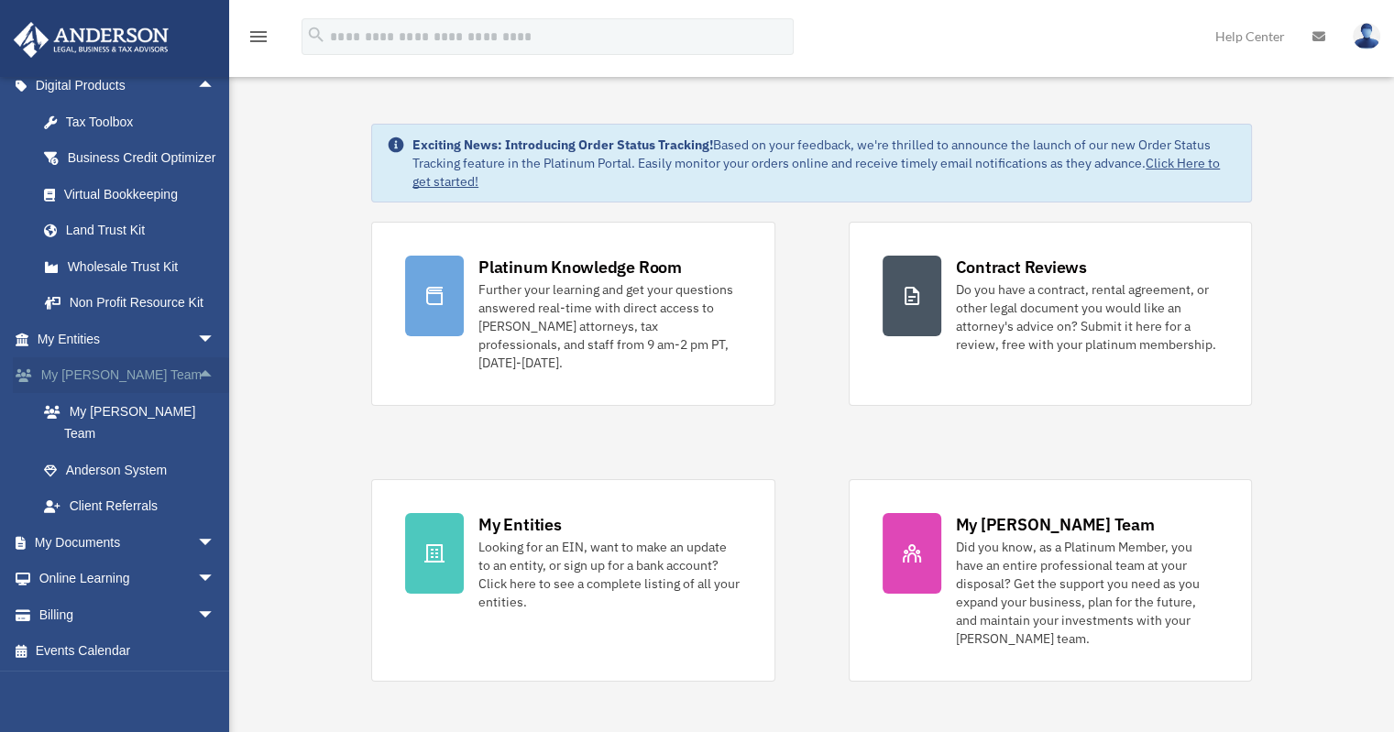
scroll to position [198, 0]
click at [197, 545] on span "arrow_drop_down" at bounding box center [215, 540] width 37 height 38
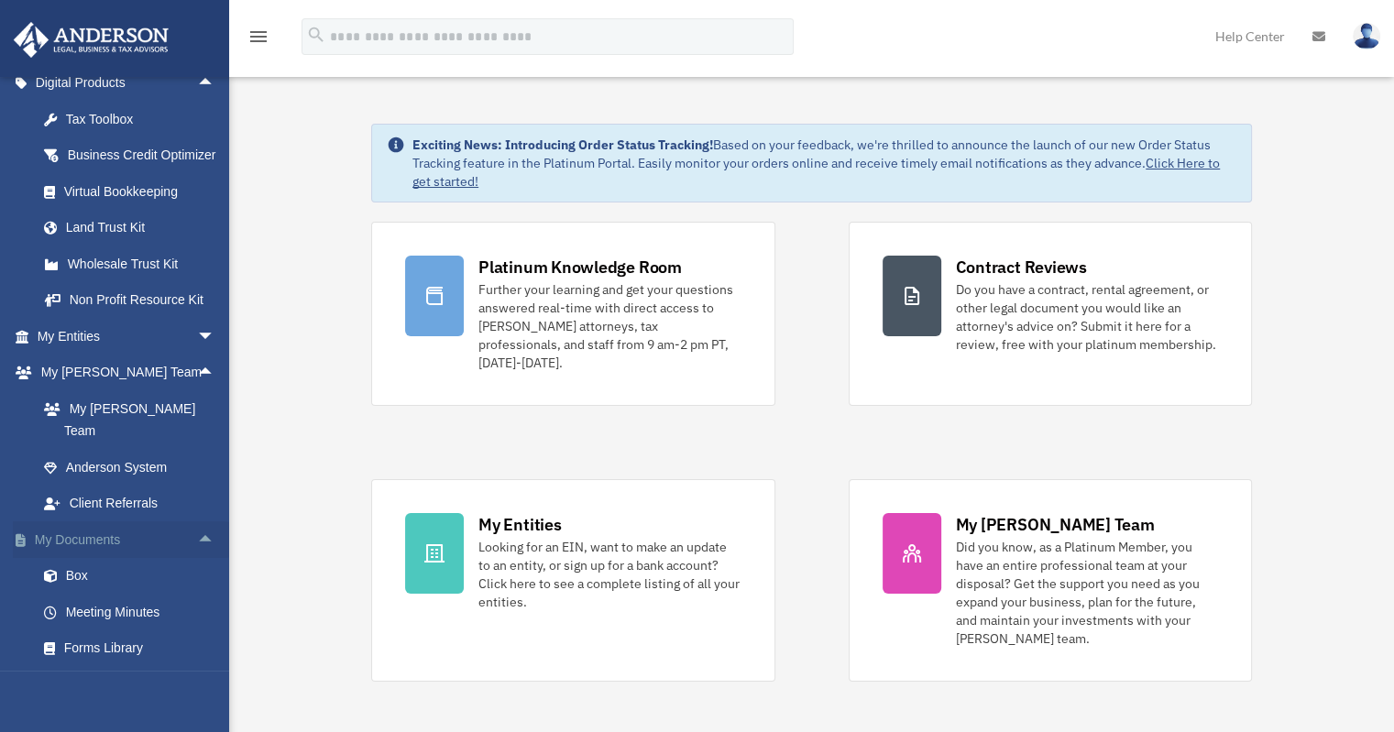
click at [197, 541] on span "arrow_drop_up" at bounding box center [215, 540] width 37 height 38
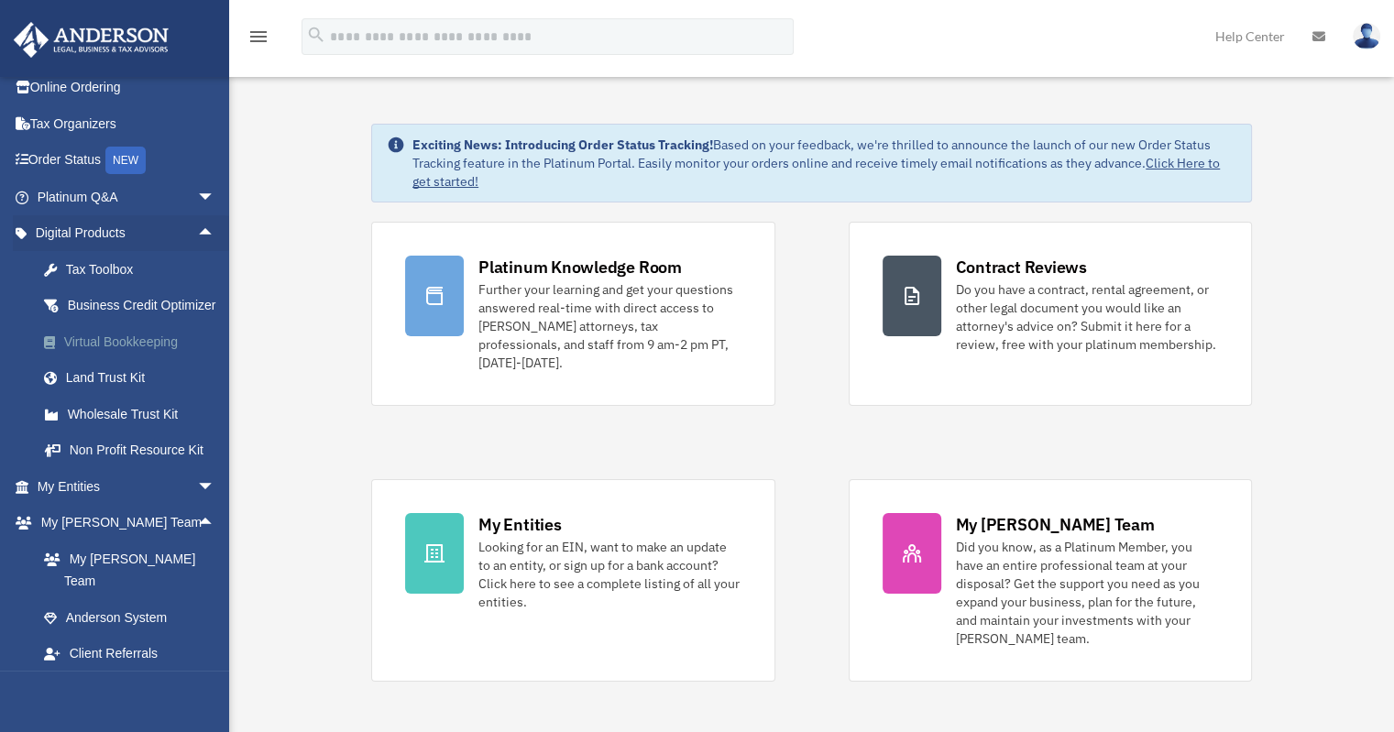
scroll to position [0, 0]
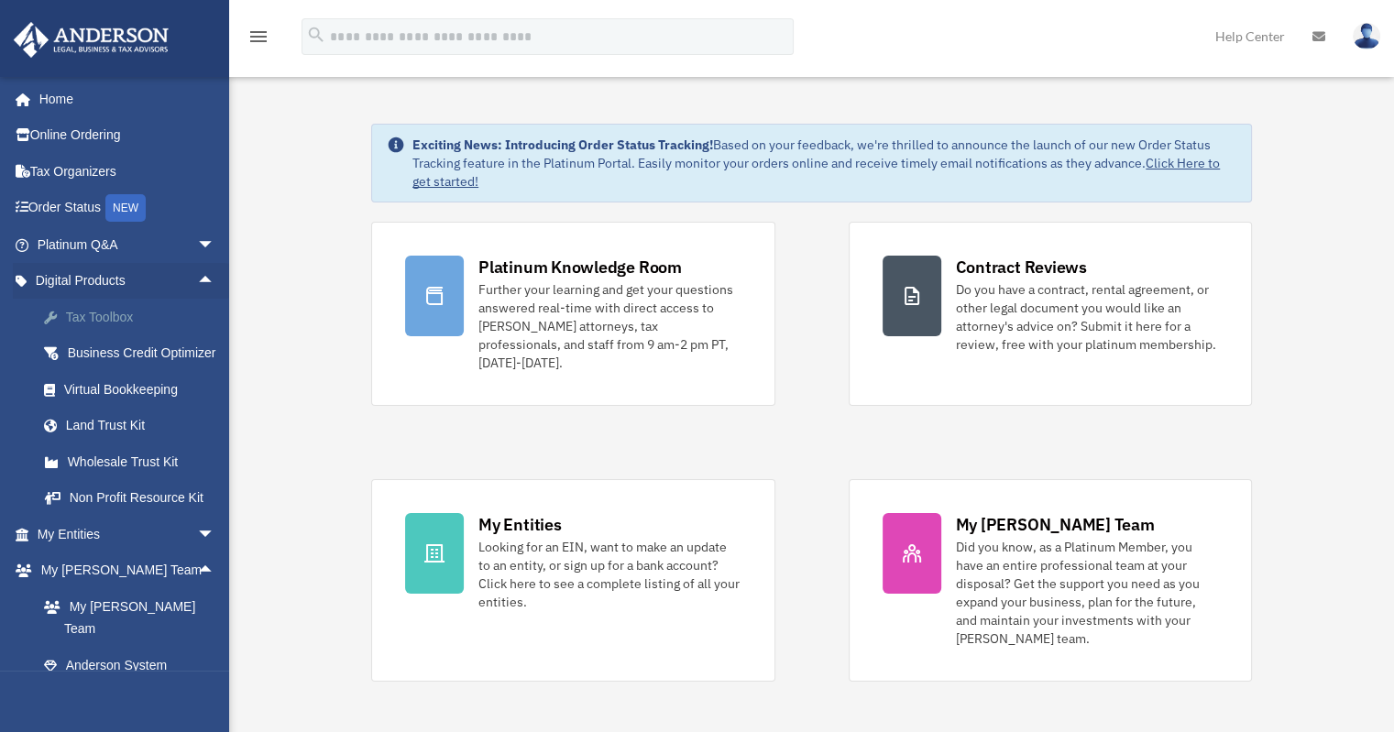
click at [96, 314] on div "Tax Toolbox" at bounding box center [142, 317] width 156 height 23
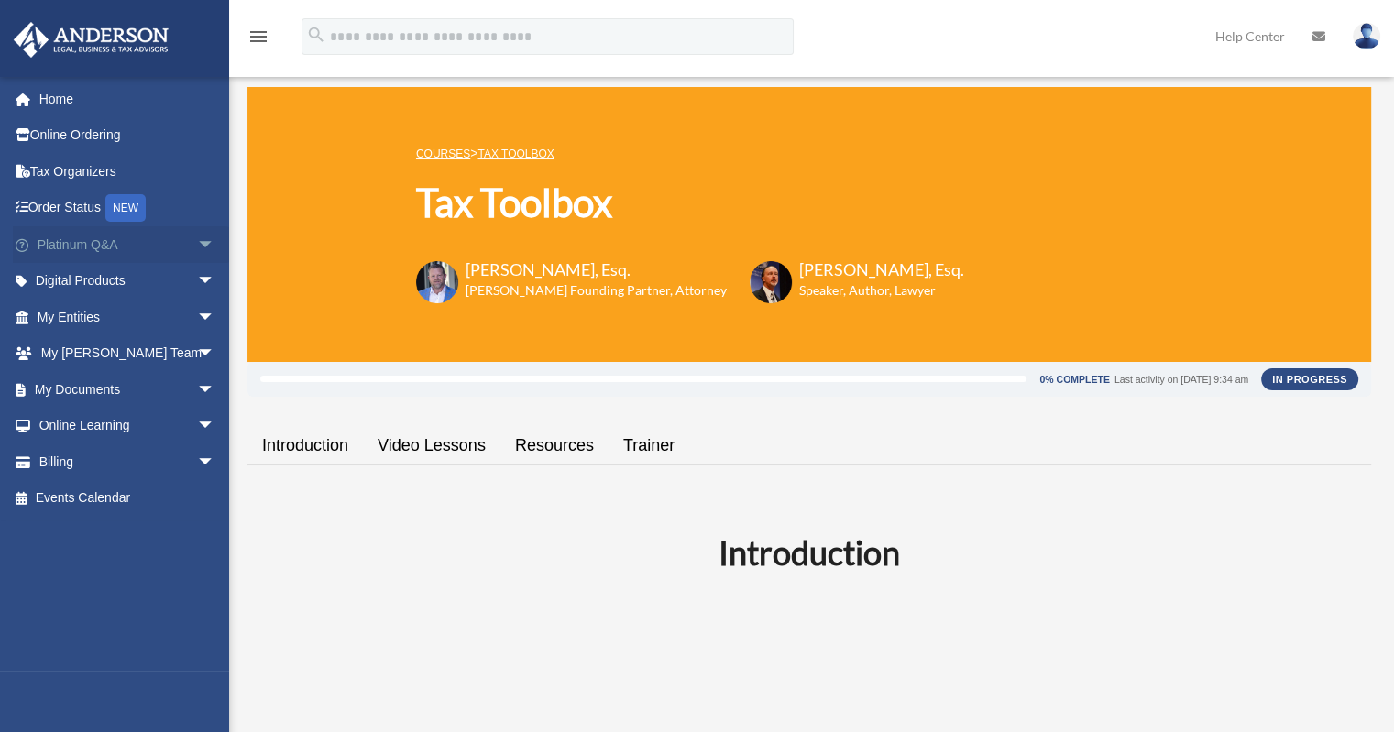
click at [198, 252] on span "arrow_drop_down" at bounding box center [215, 245] width 37 height 38
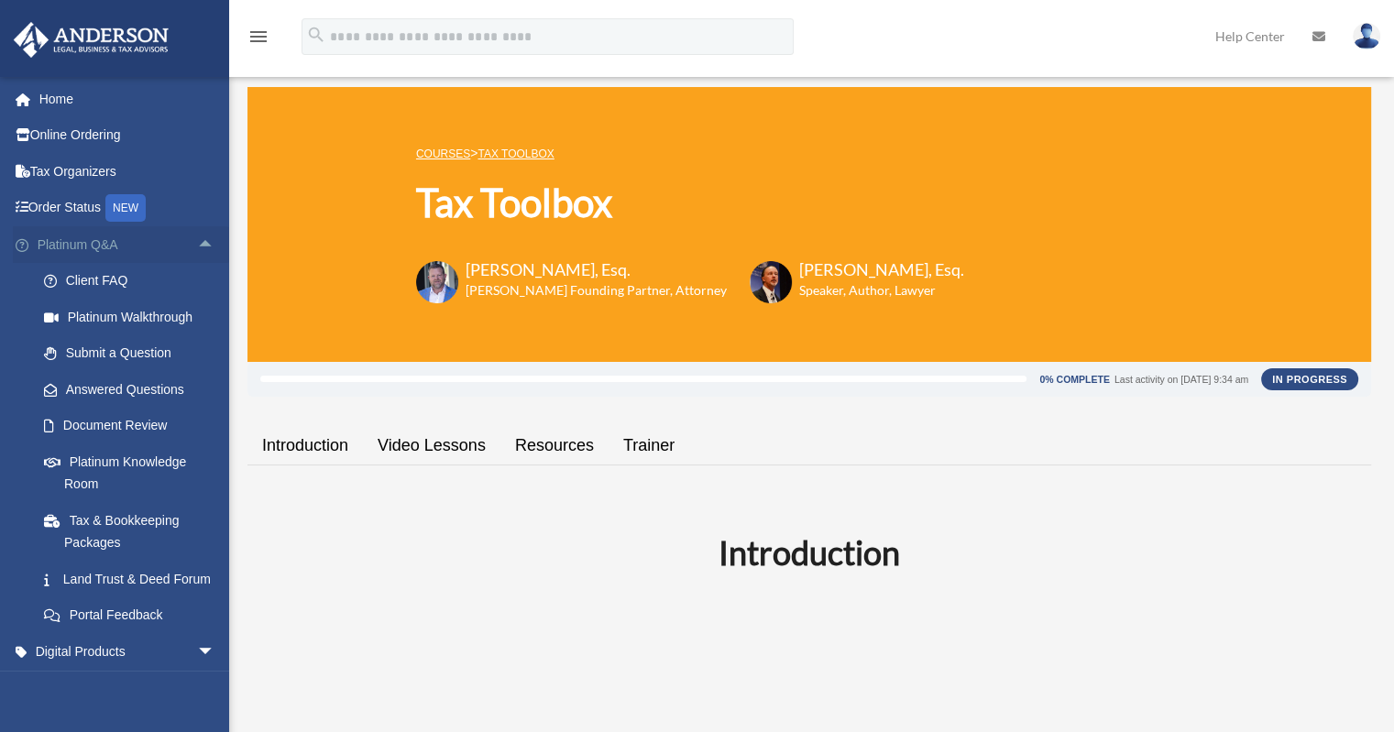
click at [198, 252] on span "arrow_drop_up" at bounding box center [215, 245] width 37 height 38
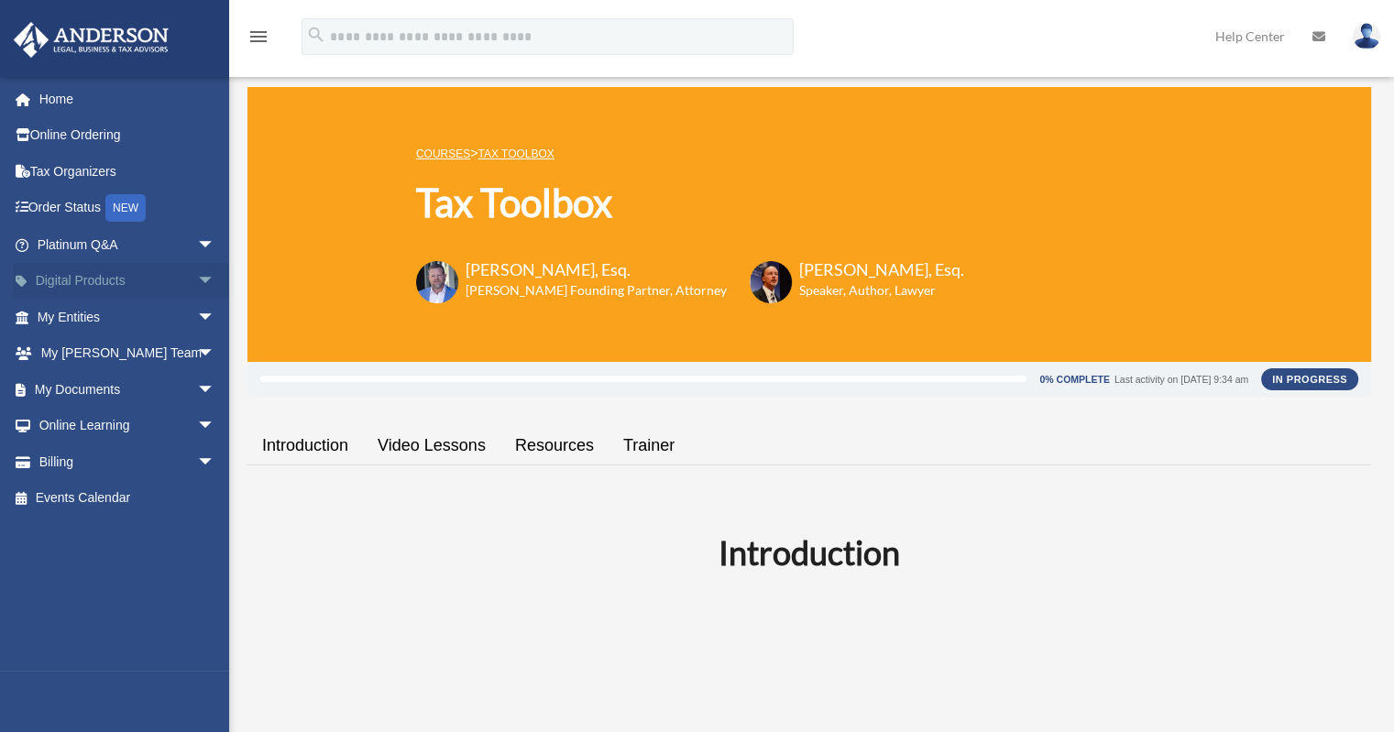
click at [198, 276] on span "arrow_drop_down" at bounding box center [215, 282] width 37 height 38
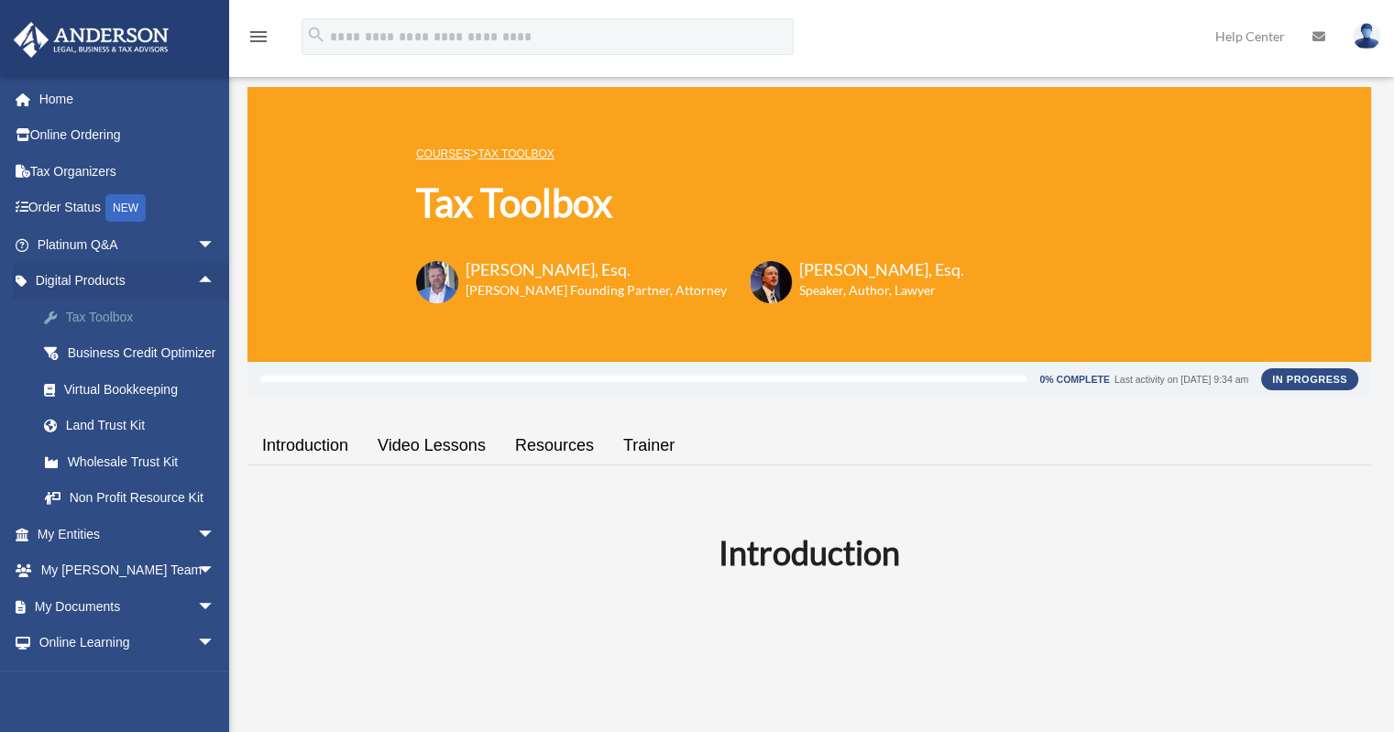
click at [126, 320] on div "Tax Toolbox" at bounding box center [142, 317] width 156 height 23
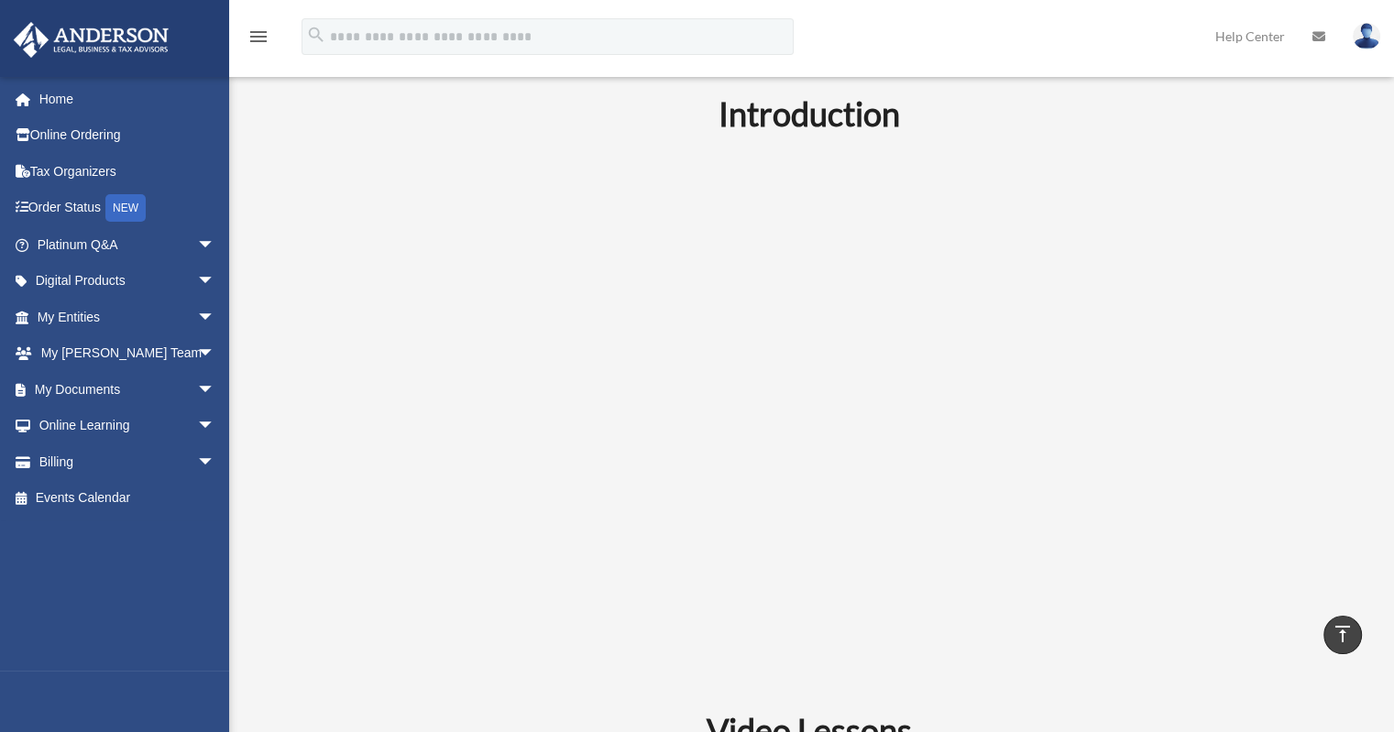
scroll to position [366, 0]
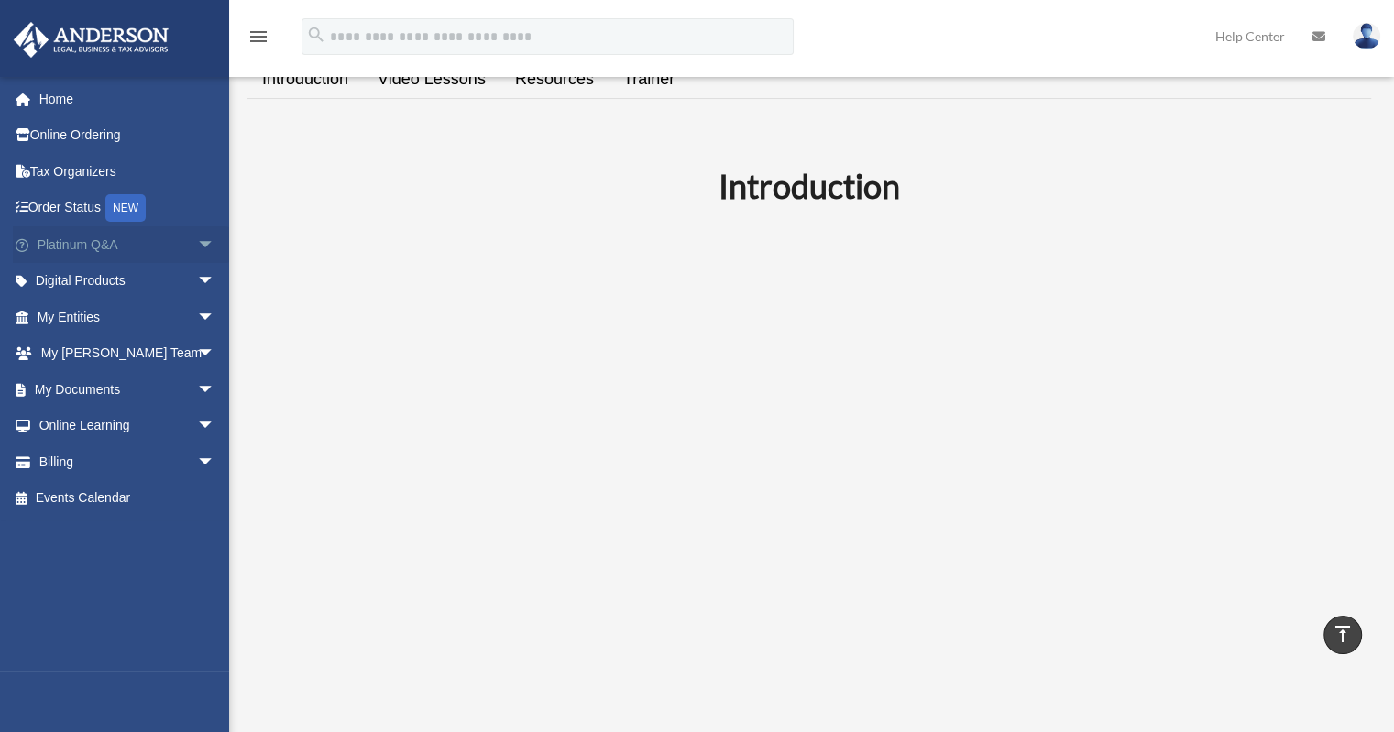
click at [197, 246] on span "arrow_drop_down" at bounding box center [215, 245] width 37 height 38
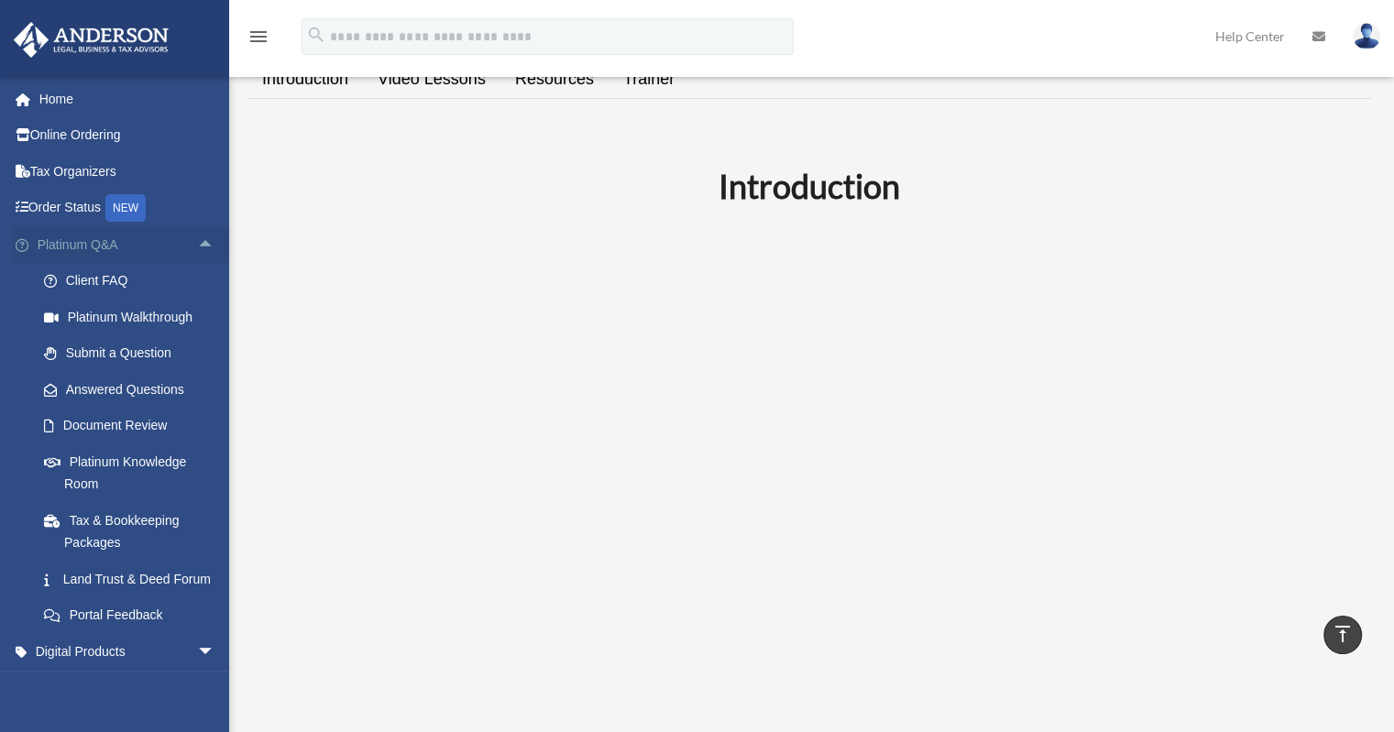
click at [197, 244] on span "arrow_drop_up" at bounding box center [215, 245] width 37 height 38
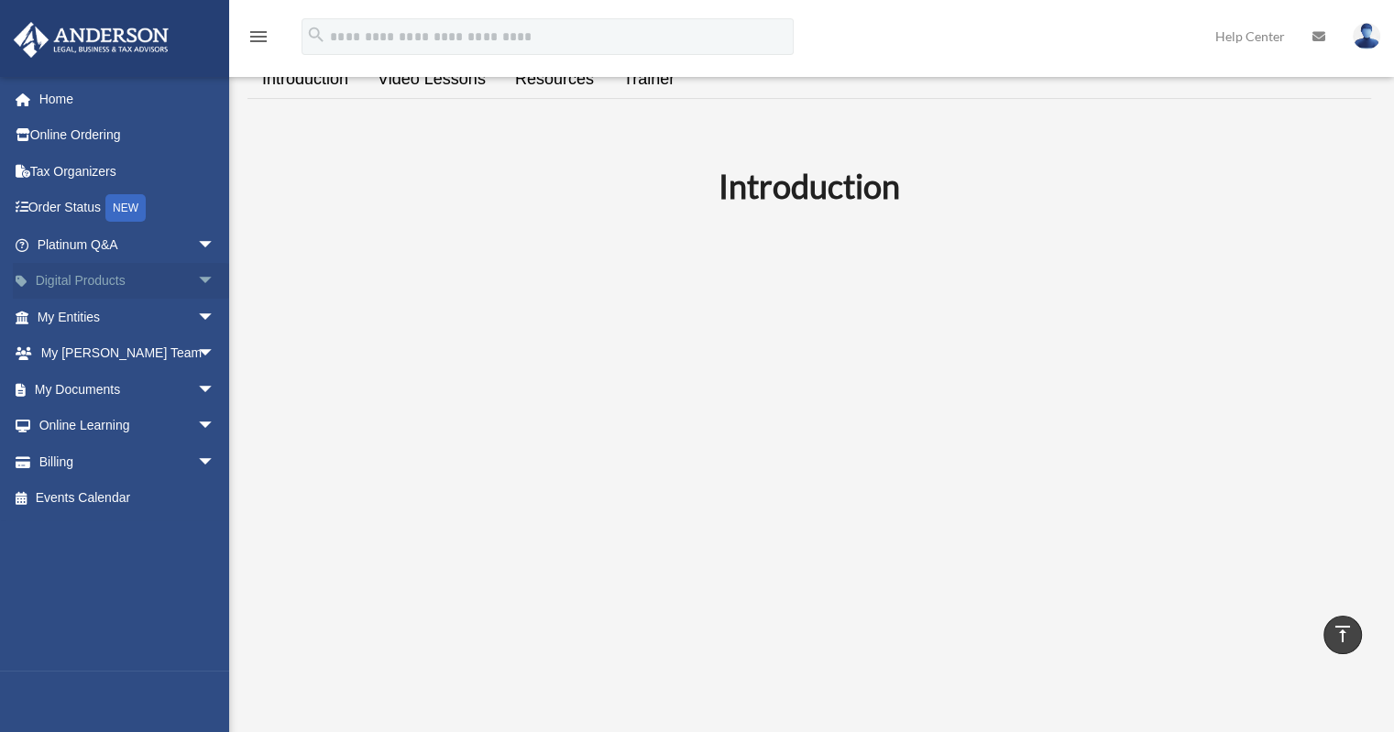
click at [202, 281] on span "arrow_drop_down" at bounding box center [215, 282] width 37 height 38
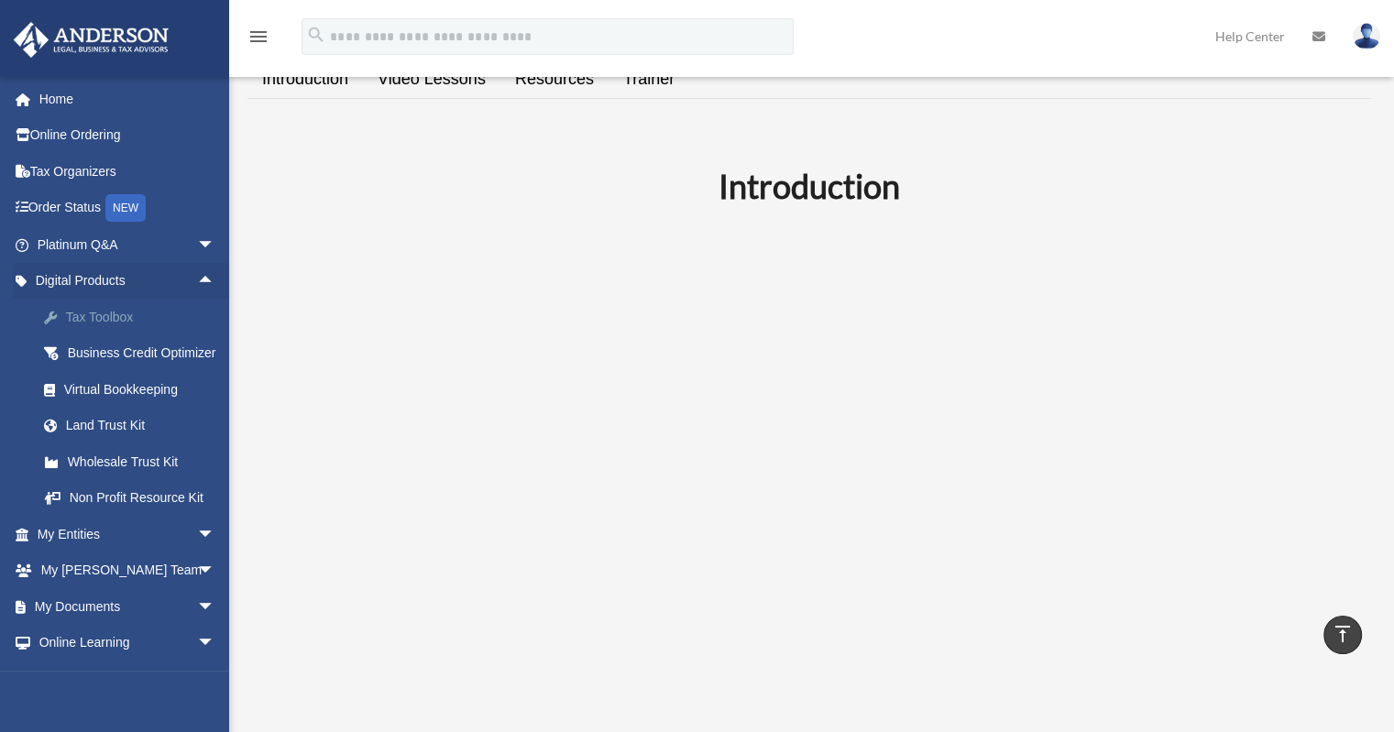
click at [124, 322] on div "Tax Toolbox" at bounding box center [142, 317] width 156 height 23
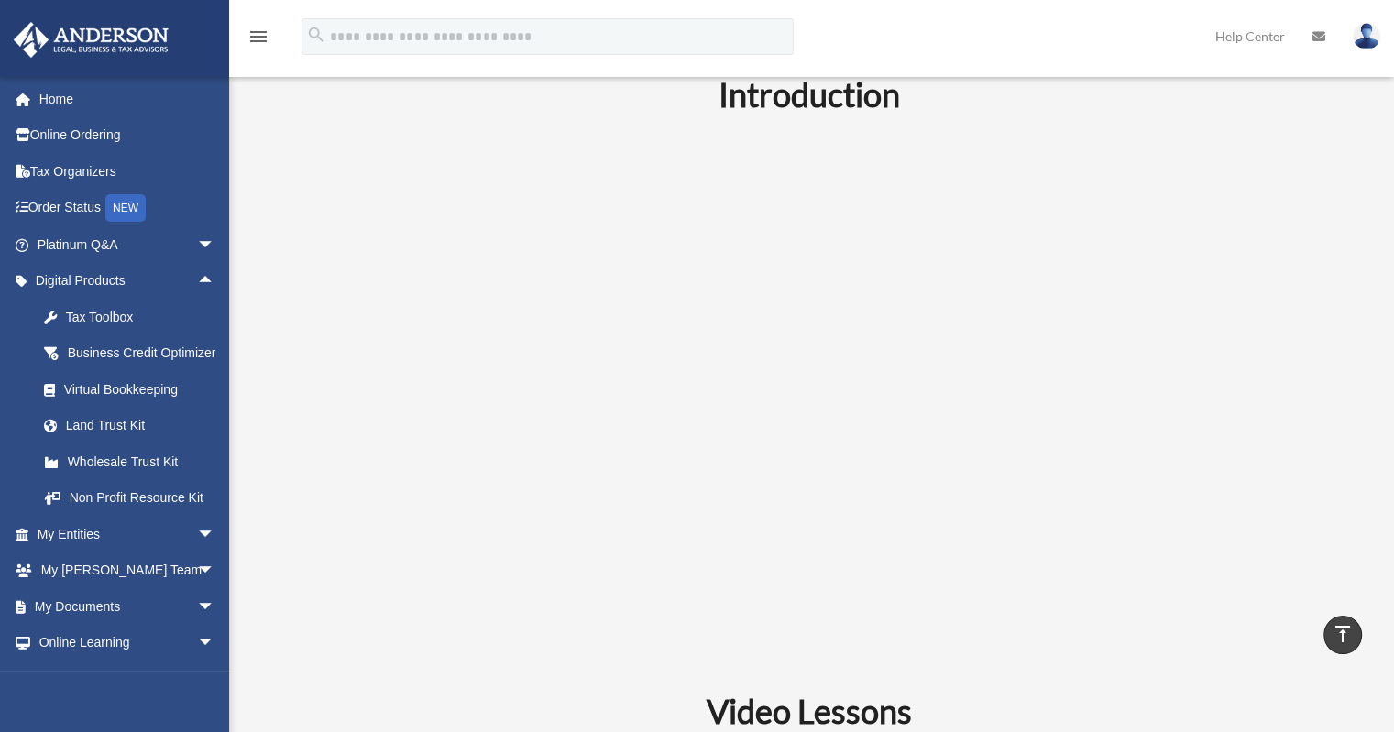
scroll to position [328, 0]
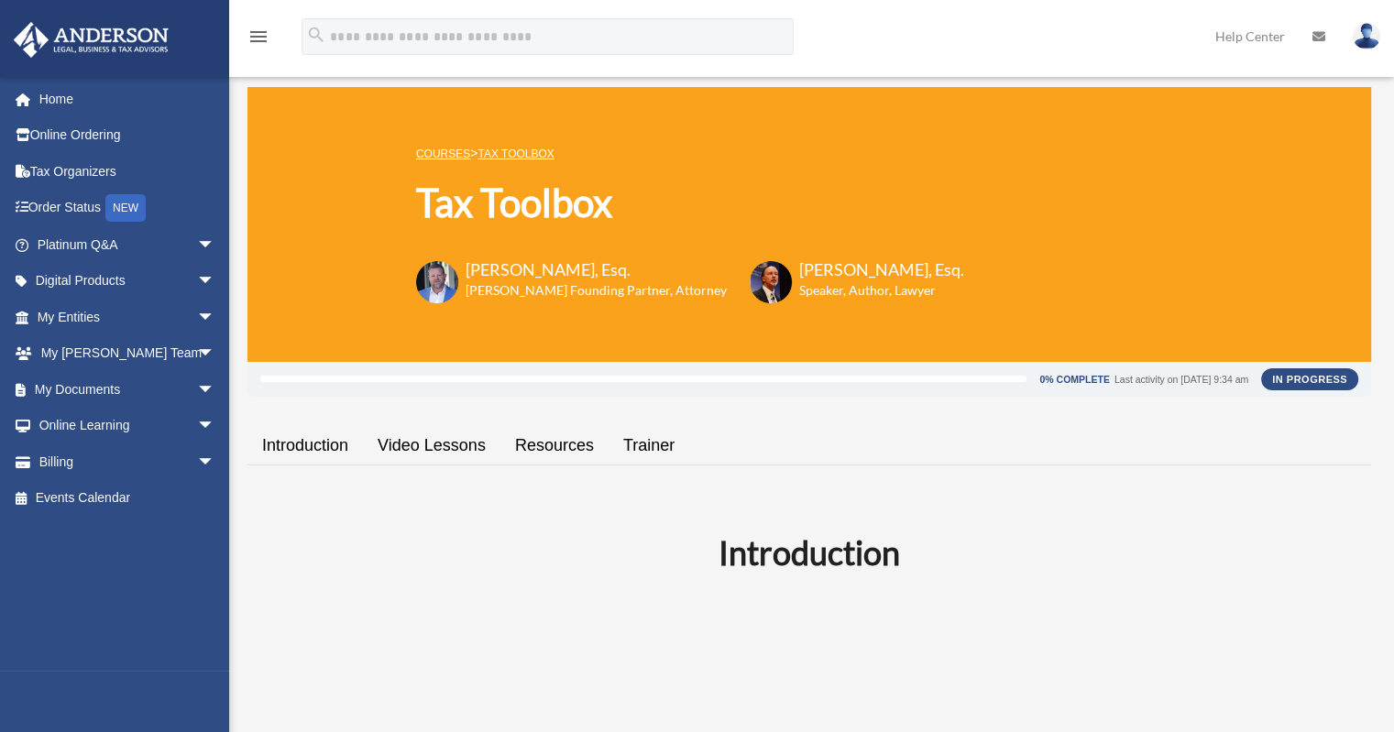
click at [458, 427] on link "Video Lessons" at bounding box center [431, 446] width 137 height 52
click at [466, 446] on link "Video Lessons" at bounding box center [431, 446] width 137 height 52
